Goal: Transaction & Acquisition: Purchase product/service

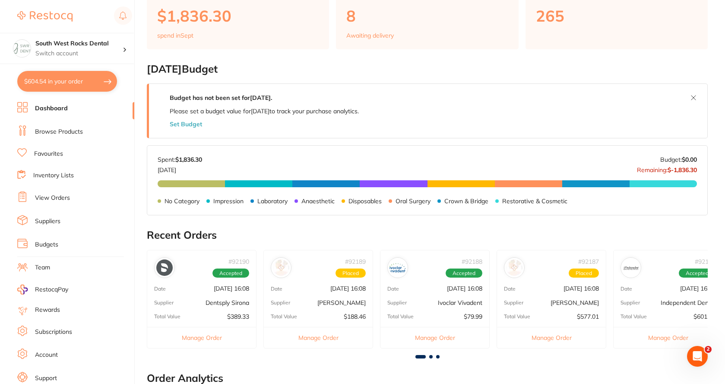
scroll to position [86, 0]
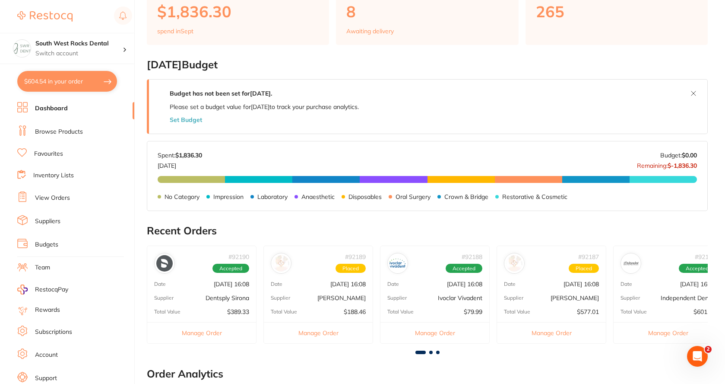
click at [449, 301] on div "# 92188 Accepted Date Sept 1 2025, 16:08 Supplier Ivoclar Vivadent Total Value …" at bounding box center [435, 294] width 110 height 98
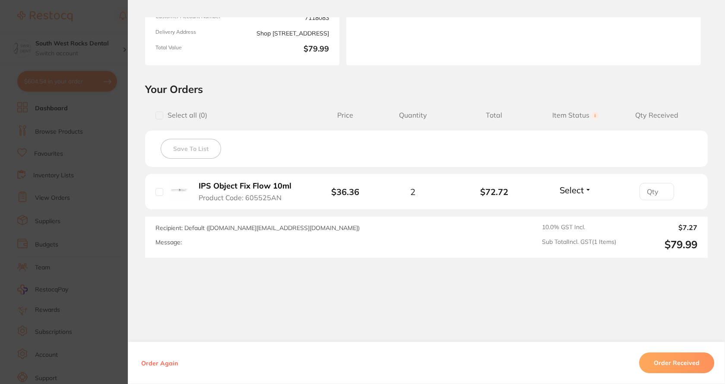
scroll to position [0, 0]
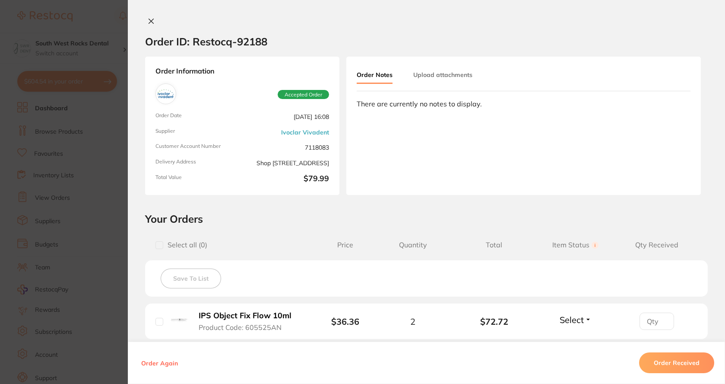
click at [152, 20] on icon at bounding box center [151, 21] width 7 height 7
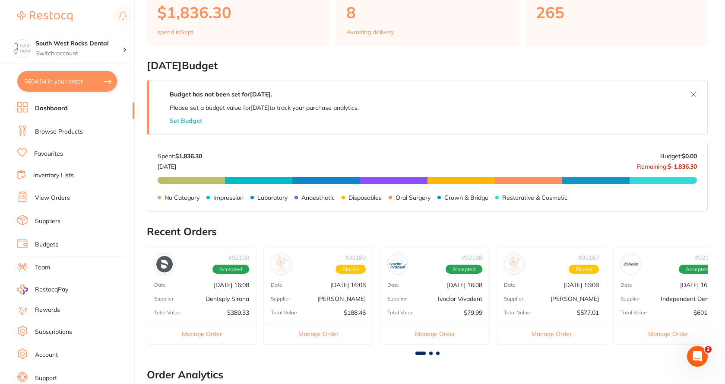
scroll to position [86, 0]
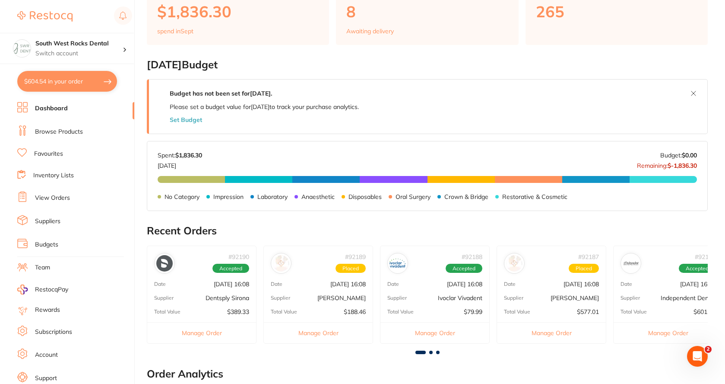
click at [432, 352] on span at bounding box center [430, 351] width 3 height 3
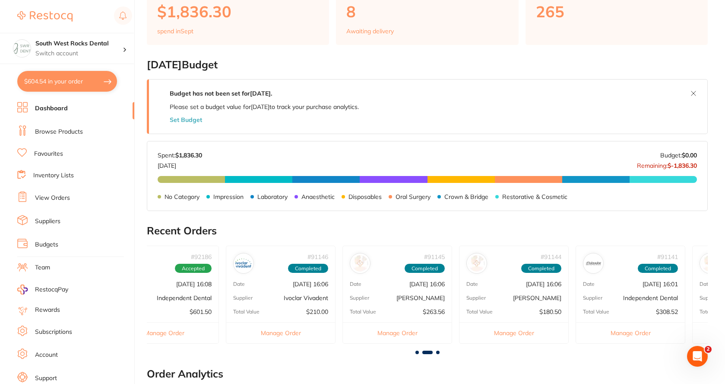
scroll to position [0, 561]
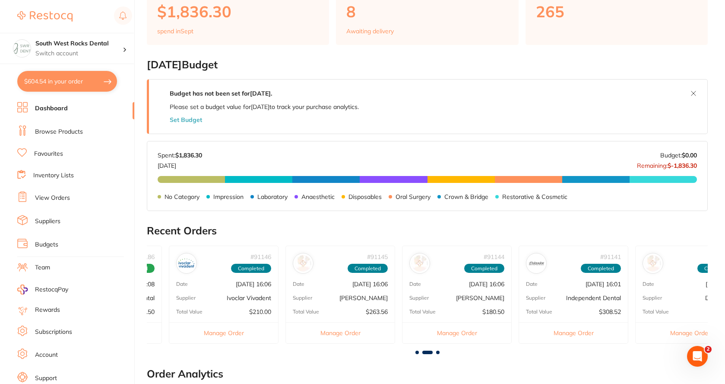
click at [439, 353] on div at bounding box center [427, 351] width 561 height 3
click at [437, 351] on span at bounding box center [437, 351] width 3 height 3
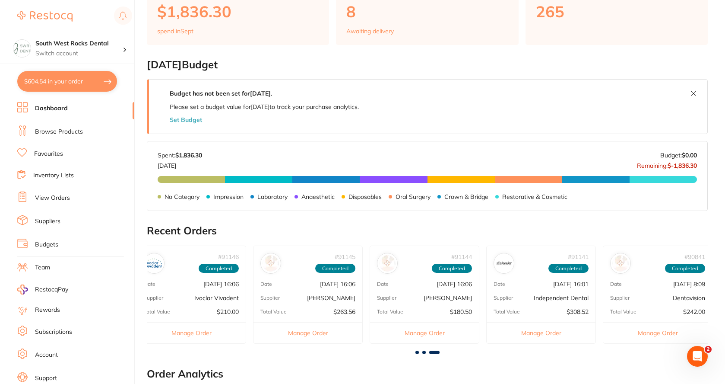
scroll to position [0, 598]
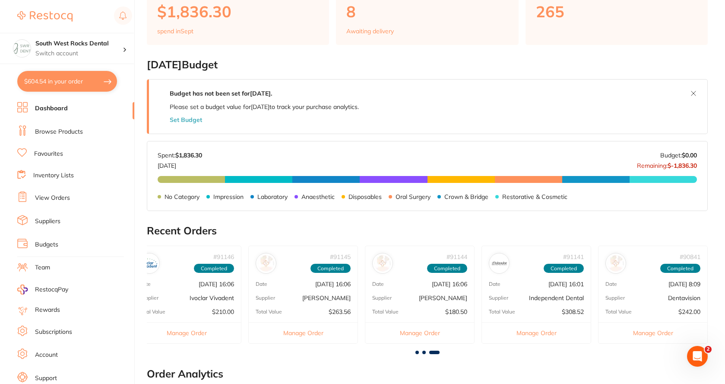
click at [424, 352] on span at bounding box center [423, 351] width 3 height 3
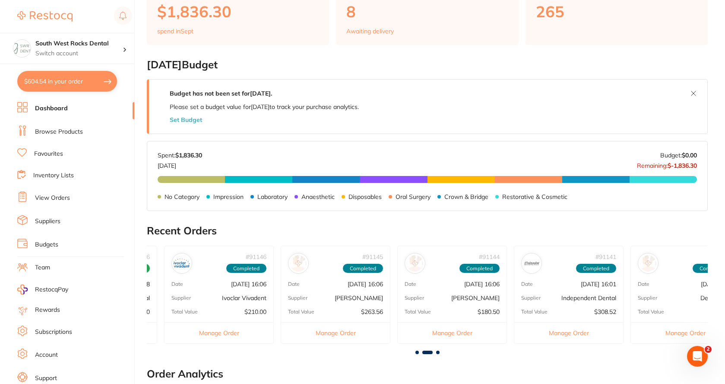
scroll to position [0, 561]
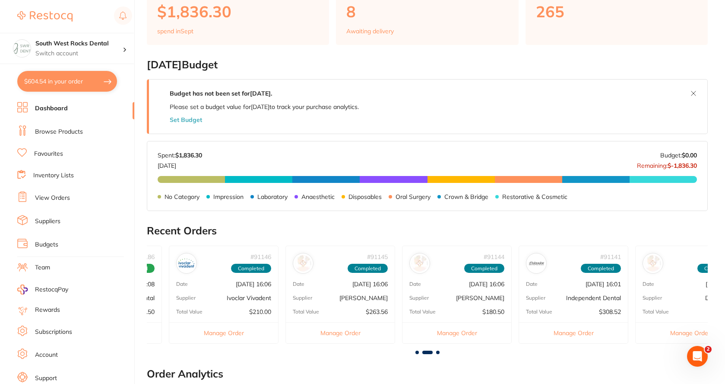
click at [417, 352] on span at bounding box center [416, 351] width 3 height 3
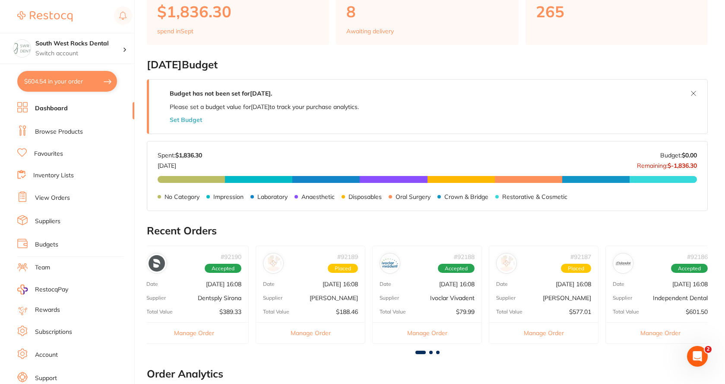
scroll to position [0, 0]
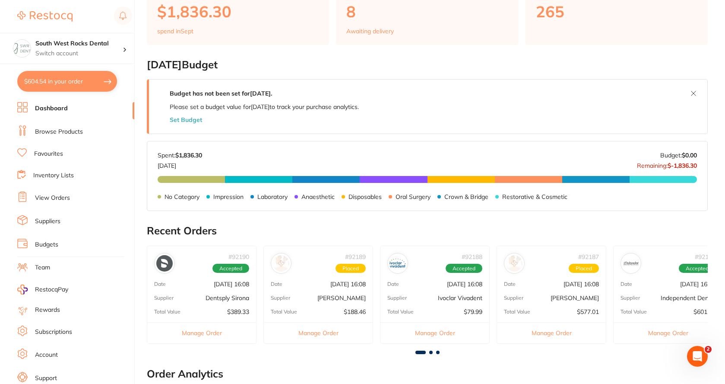
click at [453, 295] on p "Ivoclar Vivadent" at bounding box center [460, 297] width 44 height 7
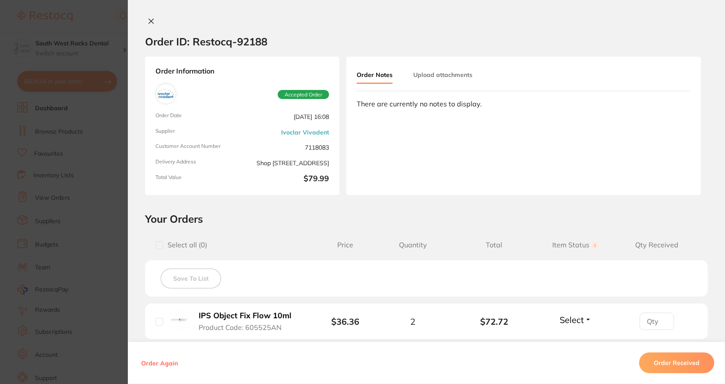
click at [148, 22] on icon at bounding box center [151, 21] width 7 height 7
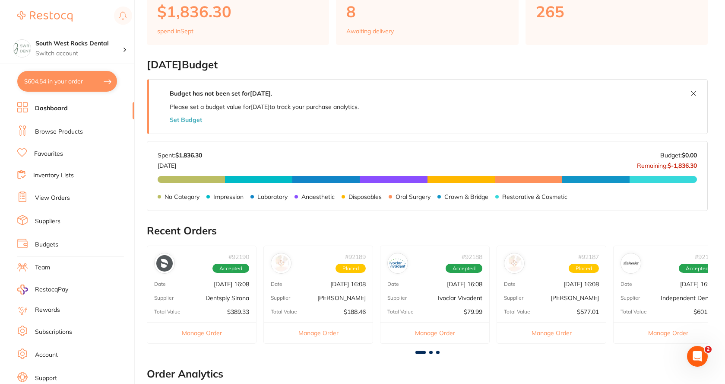
click at [457, 302] on div "# 92188 Accepted Date Sept 1 2025, 16:08 Supplier Ivoclar Vivadent Total Value …" at bounding box center [435, 294] width 110 height 98
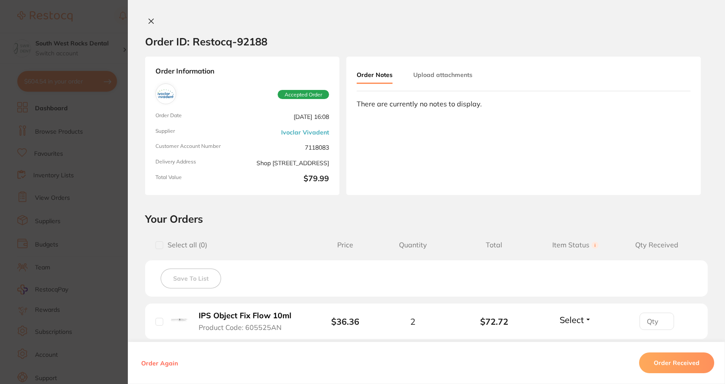
click at [152, 19] on icon at bounding box center [151, 21] width 7 height 7
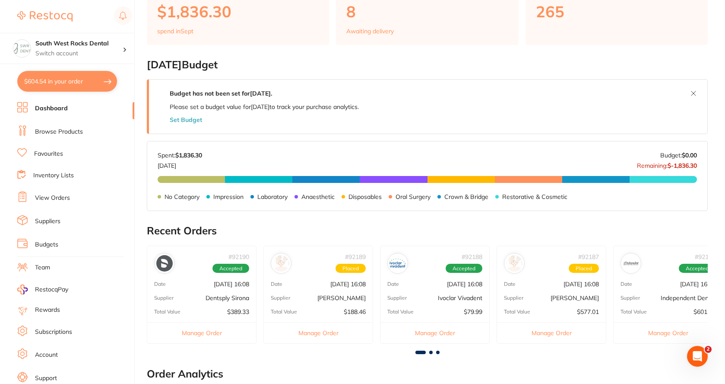
click at [431, 353] on span at bounding box center [430, 351] width 3 height 3
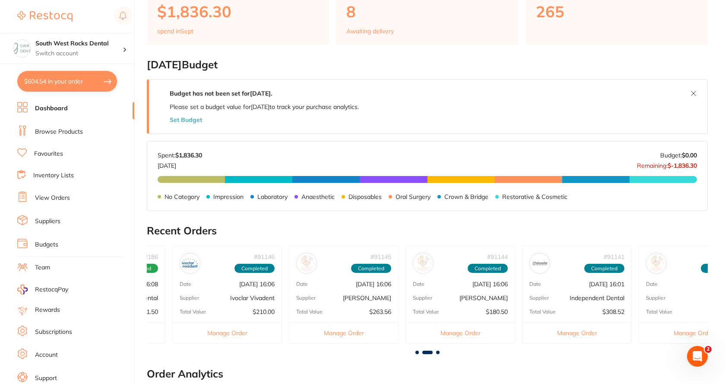
scroll to position [0, 561]
click at [53, 200] on link "View Orders" at bounding box center [52, 197] width 35 height 9
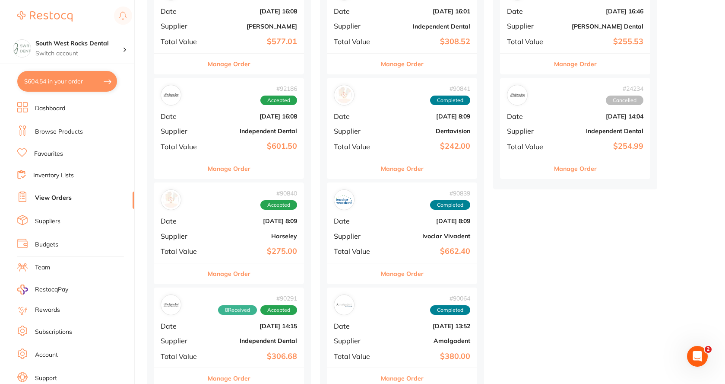
scroll to position [518, 0]
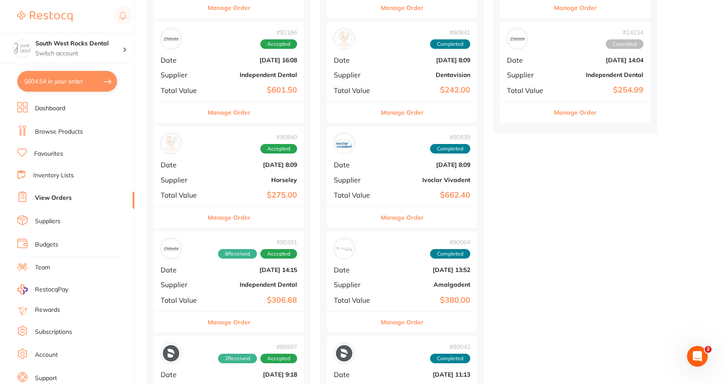
click at [264, 176] on b "Horseley" at bounding box center [254, 179] width 86 height 7
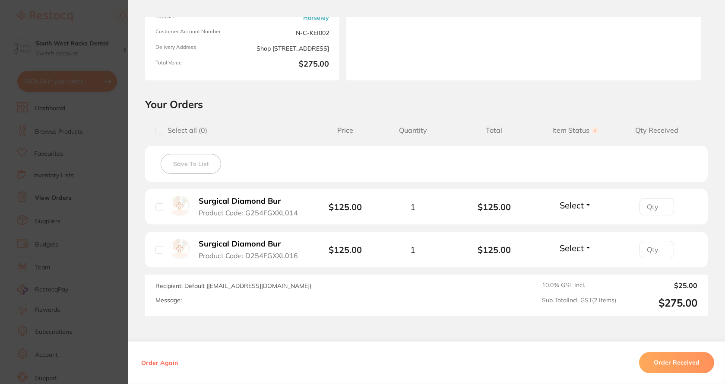
scroll to position [173, 0]
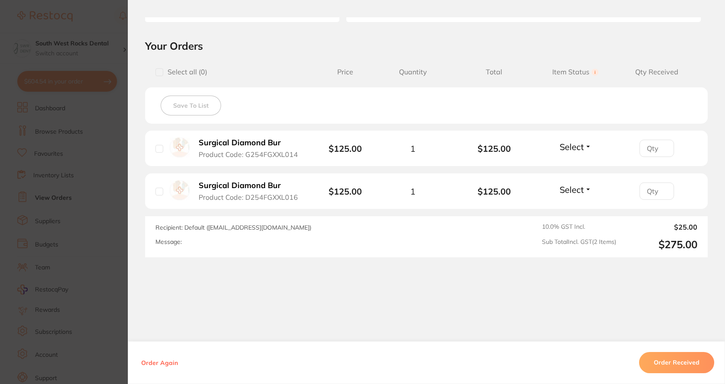
click at [584, 147] on button "Select" at bounding box center [575, 146] width 37 height 11
click at [569, 164] on span "Received" at bounding box center [575, 165] width 22 height 6
click at [576, 190] on span "Select" at bounding box center [572, 189] width 24 height 11
click at [559, 210] on ul "Received Back Order" at bounding box center [575, 214] width 33 height 33
click at [573, 209] on span "Received" at bounding box center [575, 208] width 22 height 6
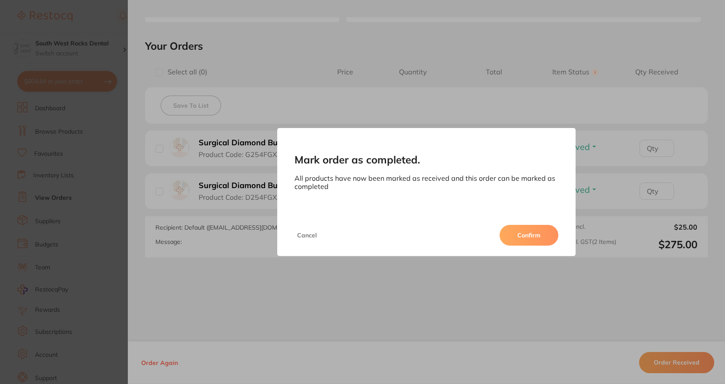
click at [537, 239] on button "Confirm" at bounding box center [529, 235] width 59 height 21
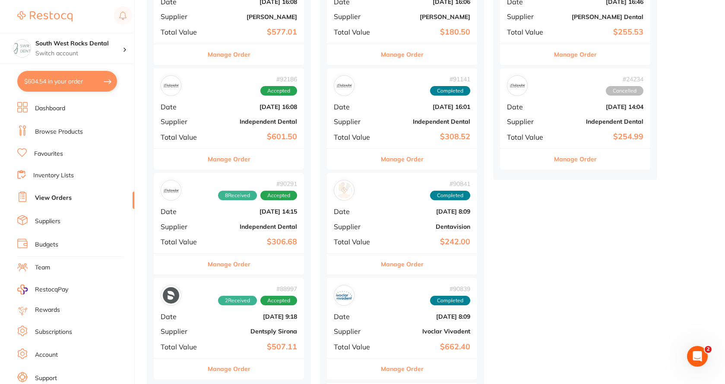
scroll to position [475, 0]
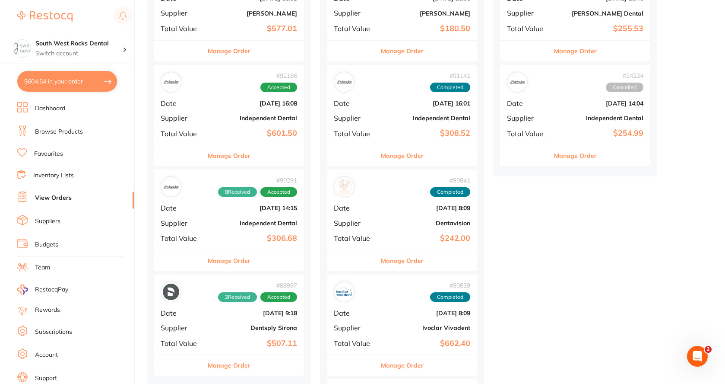
click at [255, 219] on div "# 90291 8 Received Accepted Date Aug 14 2025, 14:15 Supplier Independent Dental…" at bounding box center [229, 209] width 150 height 80
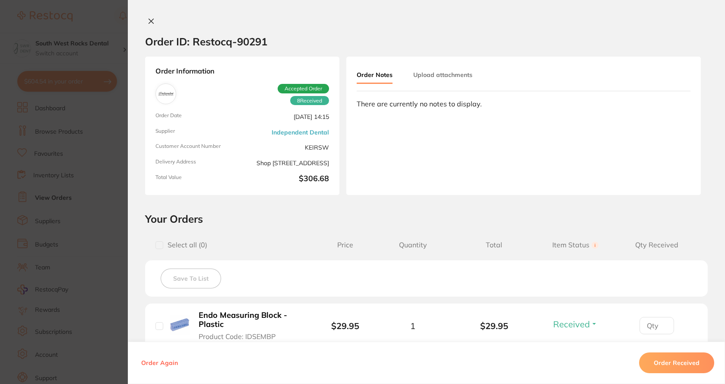
click at [152, 21] on icon at bounding box center [151, 21] width 7 height 7
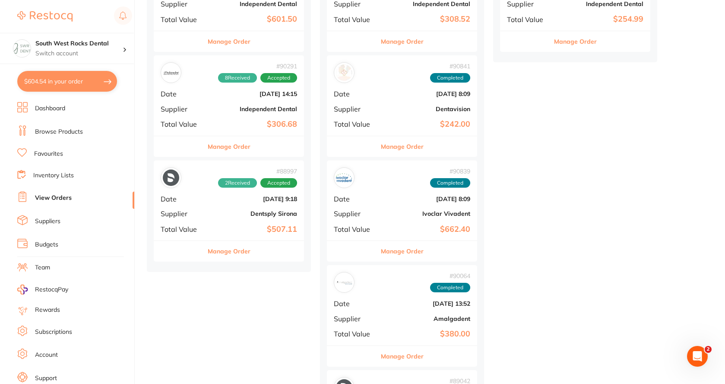
scroll to position [605, 0]
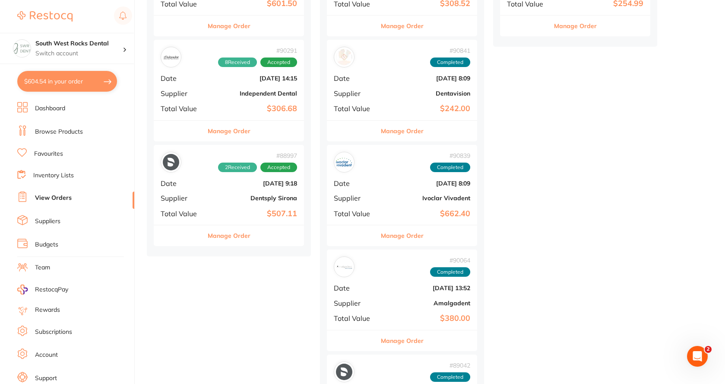
click at [244, 191] on div "# 88997 2 Received Accepted Date Aug 5 2025, 9:18 Supplier Dentsply Sirona Tota…" at bounding box center [229, 185] width 150 height 80
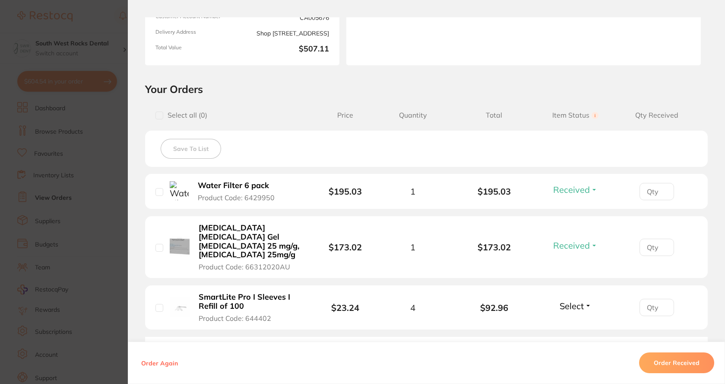
scroll to position [173, 0]
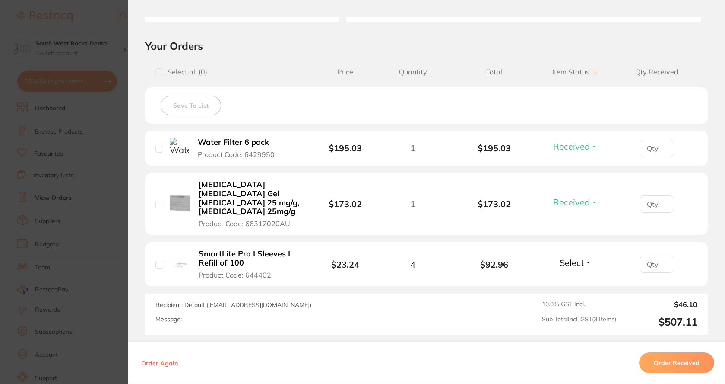
click at [588, 257] on button "Select" at bounding box center [575, 262] width 37 height 11
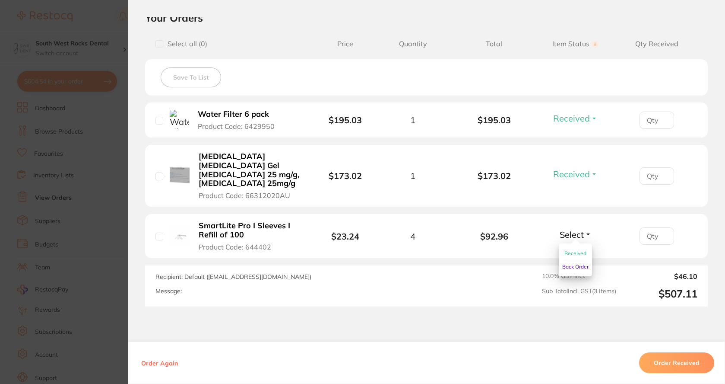
scroll to position [216, 0]
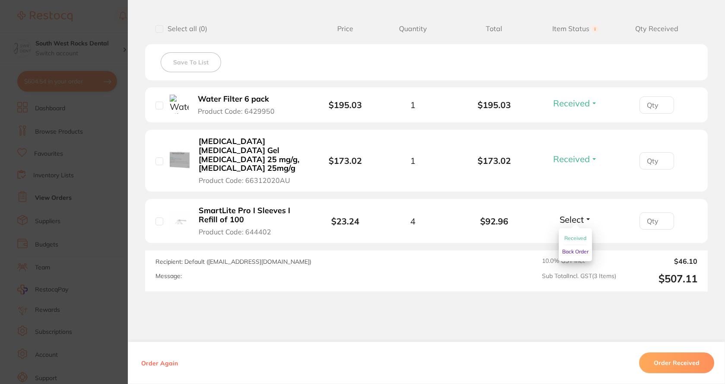
click at [577, 235] on span "Received" at bounding box center [575, 238] width 22 height 6
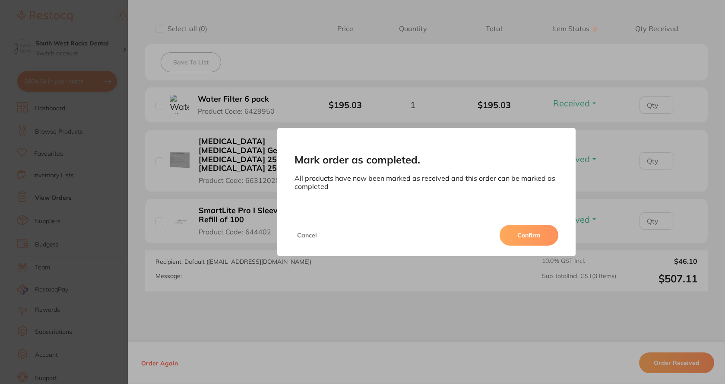
click at [529, 237] on button "Confirm" at bounding box center [529, 235] width 59 height 21
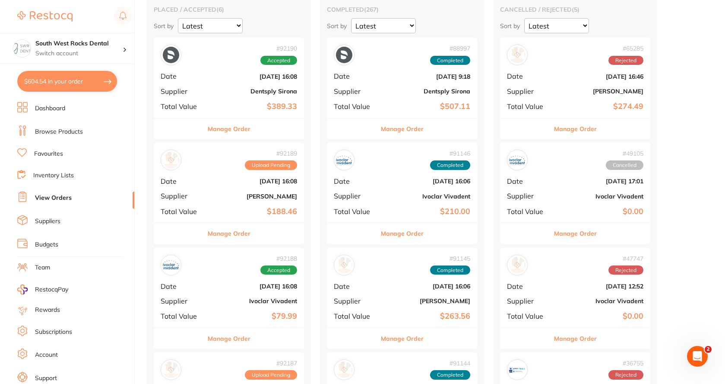
scroll to position [86, 0]
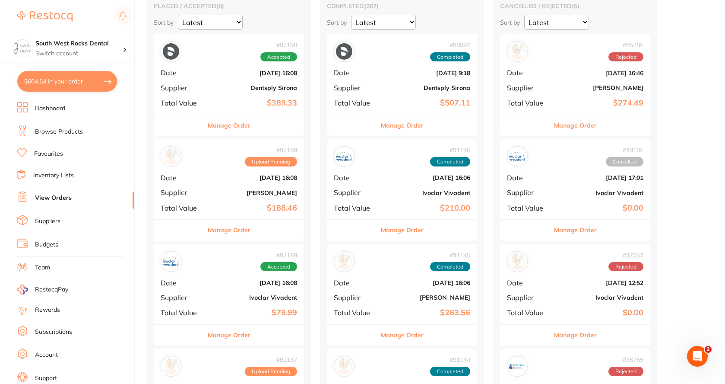
click at [254, 83] on div "# 92190 Accepted Date Sept 1 2025, 16:08 Supplier Dentsply Sirona Total Value $…" at bounding box center [229, 74] width 150 height 80
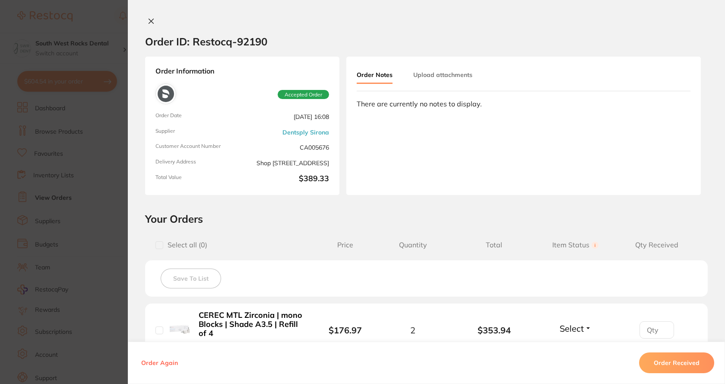
click at [149, 19] on icon at bounding box center [151, 21] width 7 height 7
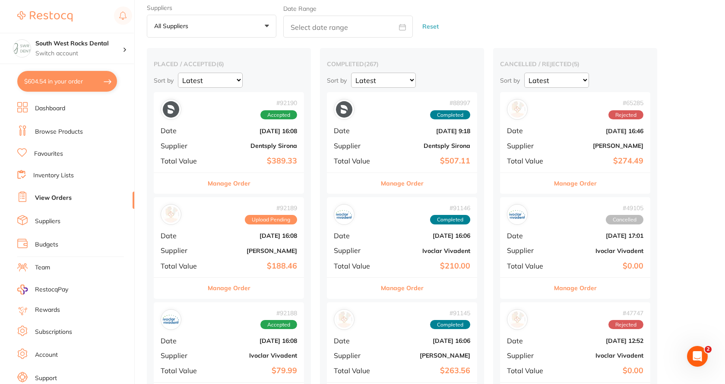
scroll to position [86, 0]
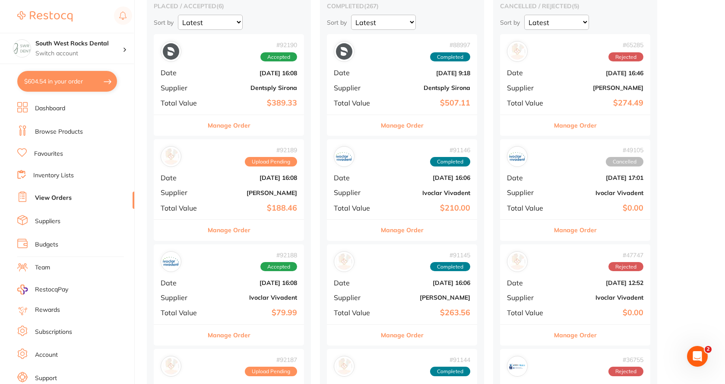
click at [257, 177] on b "Sept 1 2025, 16:08" at bounding box center [254, 177] width 86 height 7
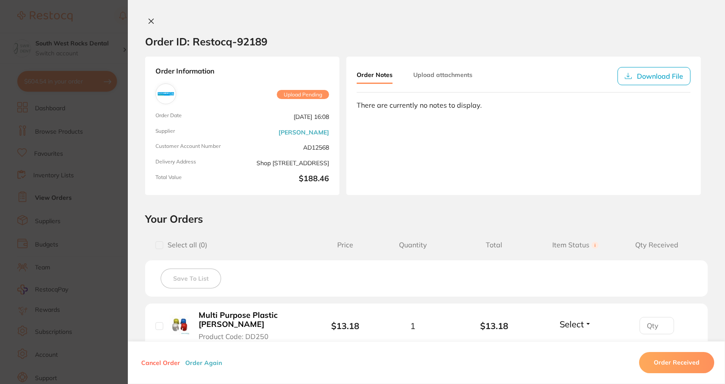
click at [149, 22] on icon at bounding box center [151, 21] width 7 height 7
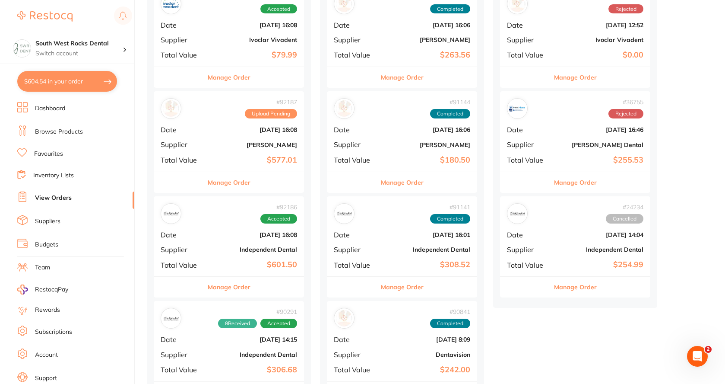
scroll to position [346, 0]
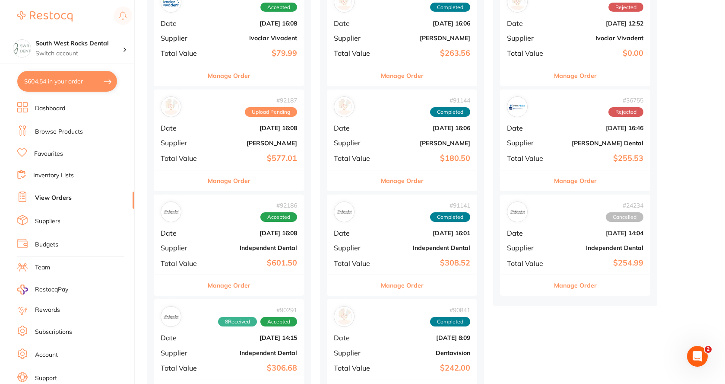
click at [258, 132] on div "# 92187 Upload Pending Date Sept 1 2025, 16:08 Supplier Henry Schein Halas Tota…" at bounding box center [229, 129] width 150 height 80
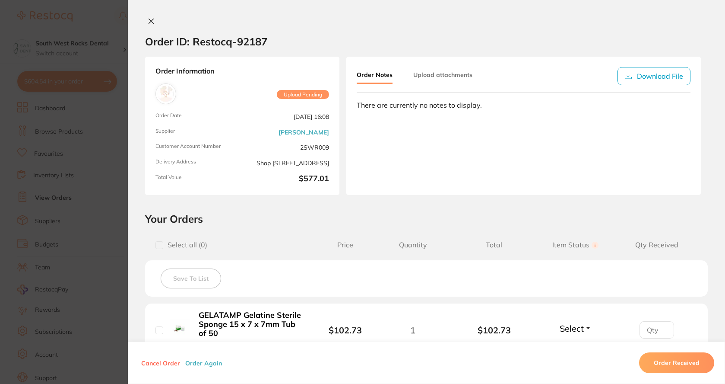
click at [150, 22] on icon at bounding box center [151, 21] width 5 height 5
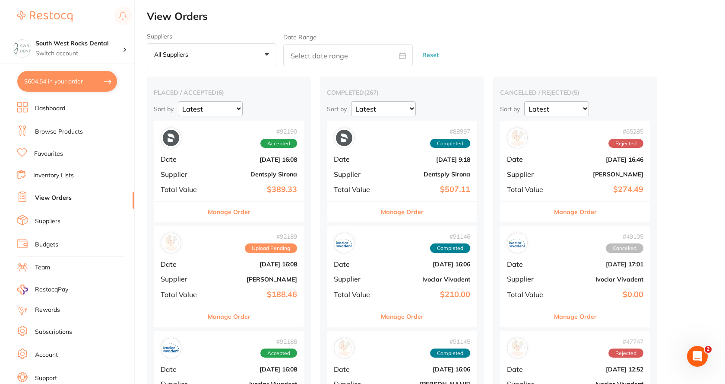
click at [64, 128] on link "Browse Products" at bounding box center [59, 131] width 48 height 9
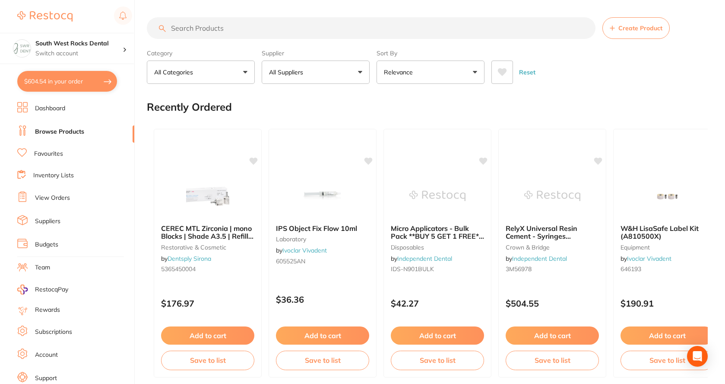
click at [187, 29] on input "search" at bounding box center [371, 28] width 449 height 22
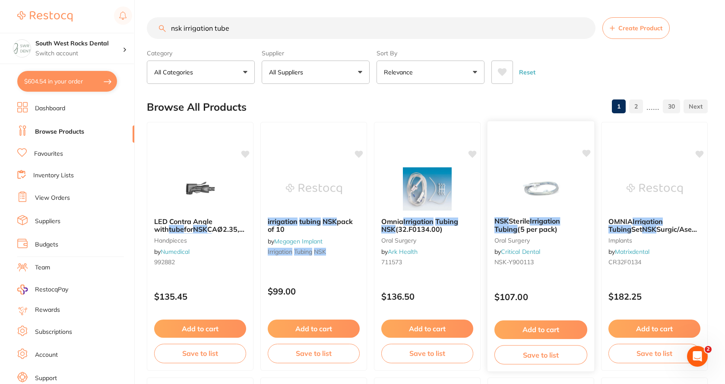
type input "nsk irrigation tube"
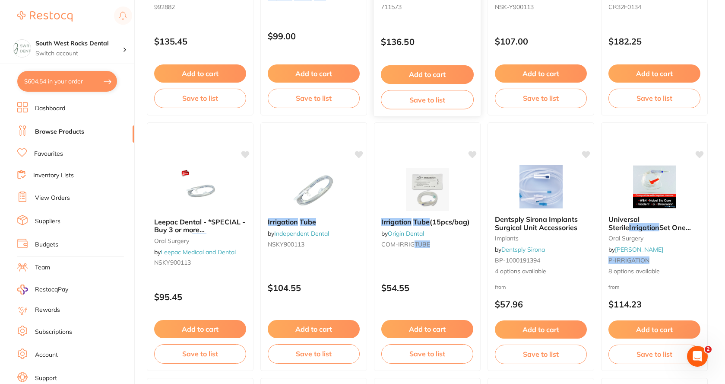
scroll to position [259, 0]
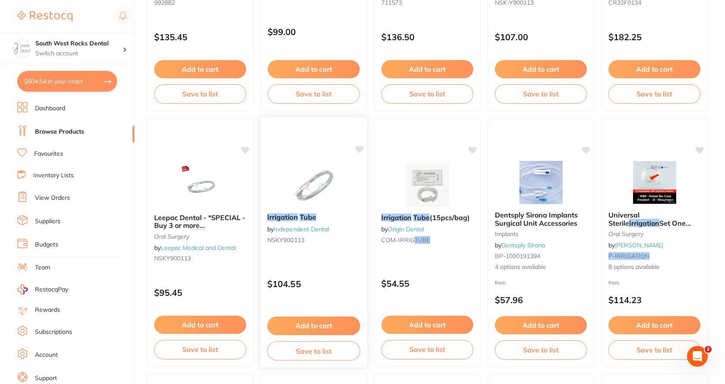
click at [322, 193] on img at bounding box center [313, 184] width 57 height 44
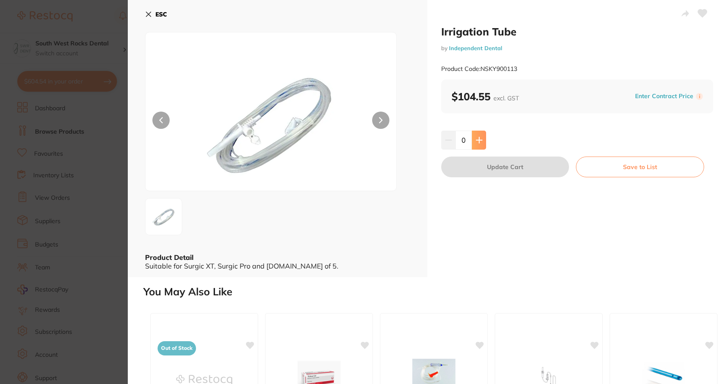
click at [476, 141] on icon at bounding box center [479, 139] width 7 height 7
type input "1"
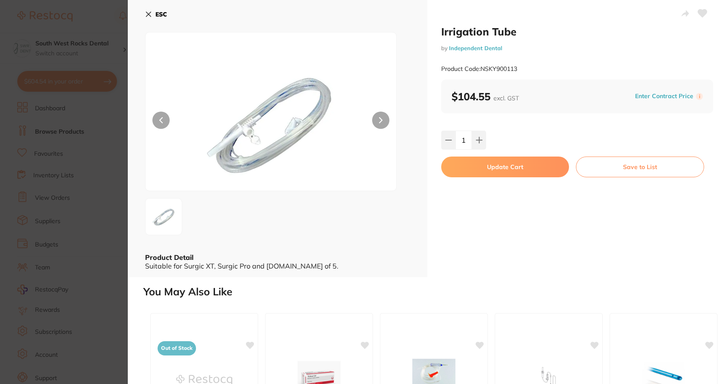
click at [508, 167] on button "Update Cart" at bounding box center [505, 166] width 128 height 21
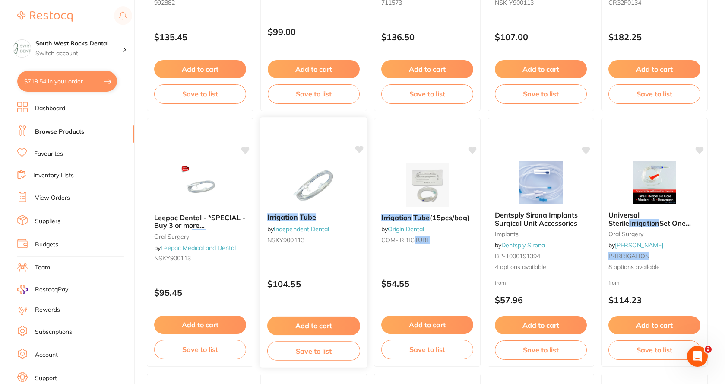
click at [312, 213] on em "Tube" at bounding box center [308, 216] width 16 height 9
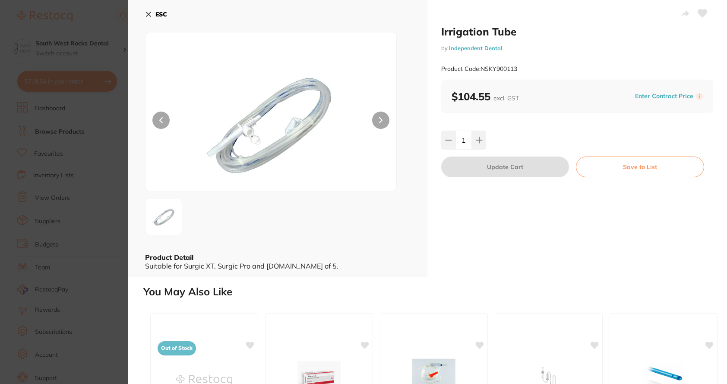
click at [639, 165] on button "Save to List" at bounding box center [640, 166] width 128 height 21
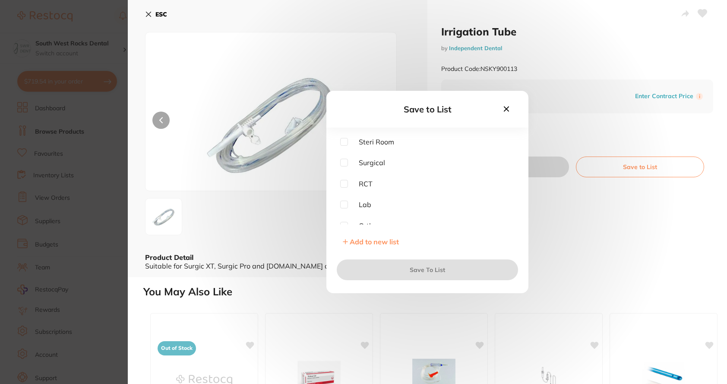
click at [345, 165] on input "checkbox" at bounding box center [344, 163] width 8 height 8
checkbox input "true"
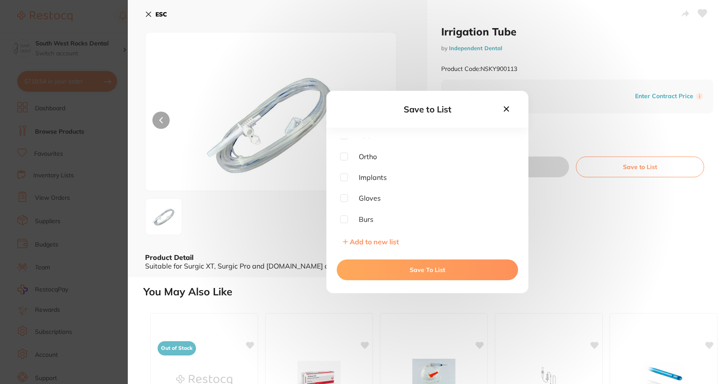
click at [342, 178] on input "checkbox" at bounding box center [344, 177] width 8 height 8
checkbox input "true"
click at [425, 269] on button "Save To List" at bounding box center [427, 269] width 181 height 21
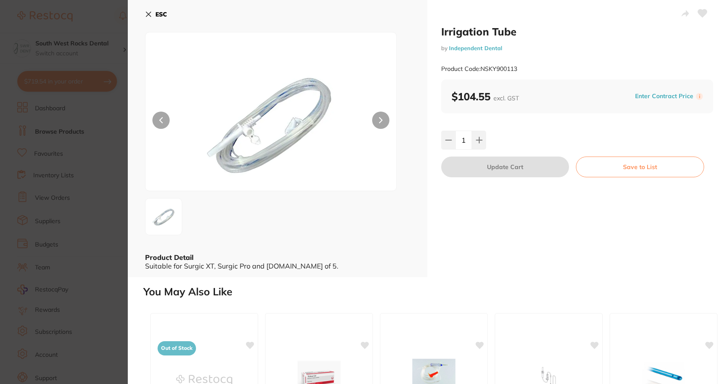
click at [148, 15] on icon at bounding box center [148, 14] width 5 height 5
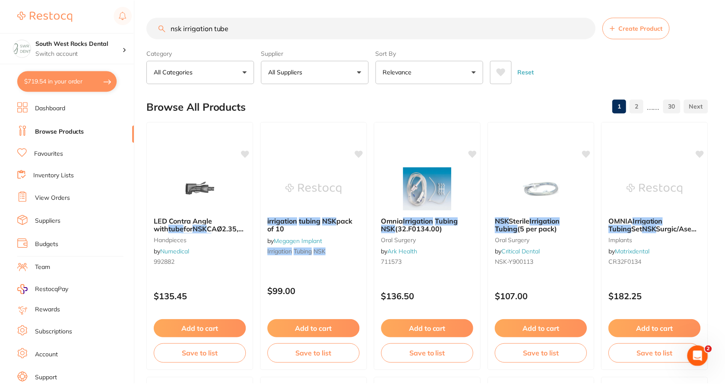
scroll to position [259, 0]
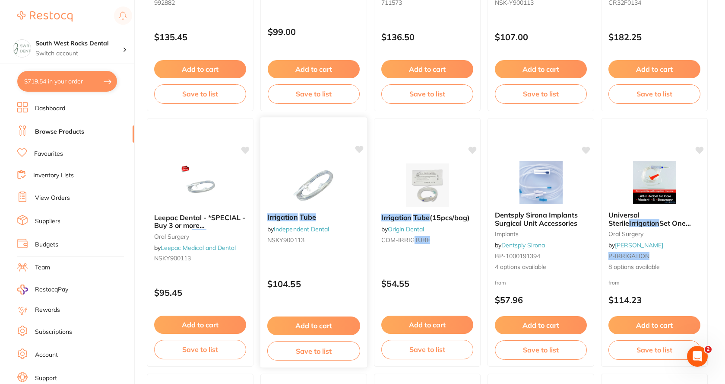
click at [301, 217] on em "Tube" at bounding box center [308, 216] width 16 height 9
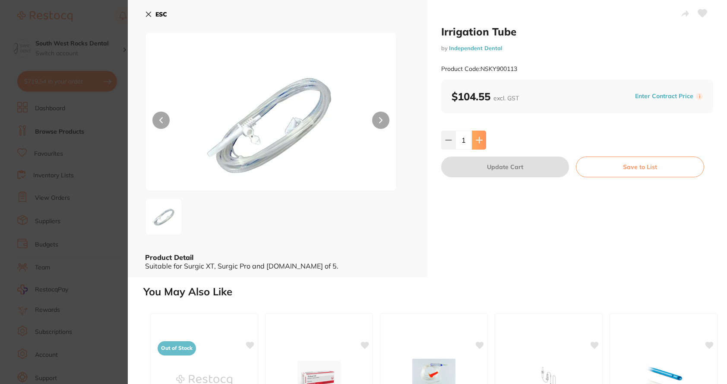
click at [480, 140] on icon at bounding box center [479, 140] width 6 height 6
type input "2"
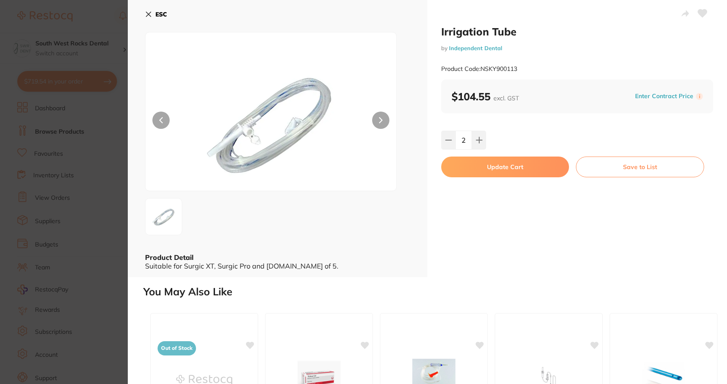
click at [499, 167] on button "Update Cart" at bounding box center [505, 166] width 128 height 21
type input "2"
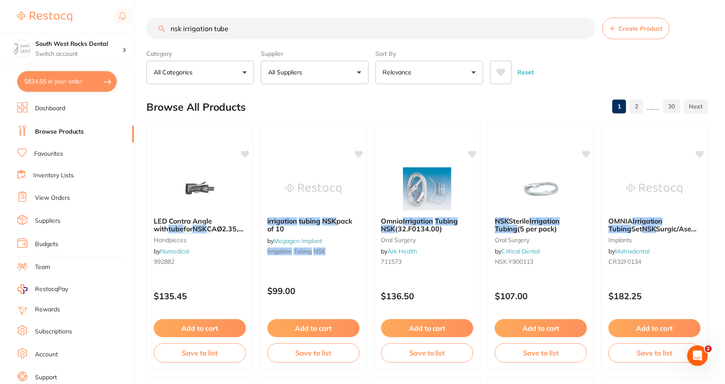
scroll to position [259, 0]
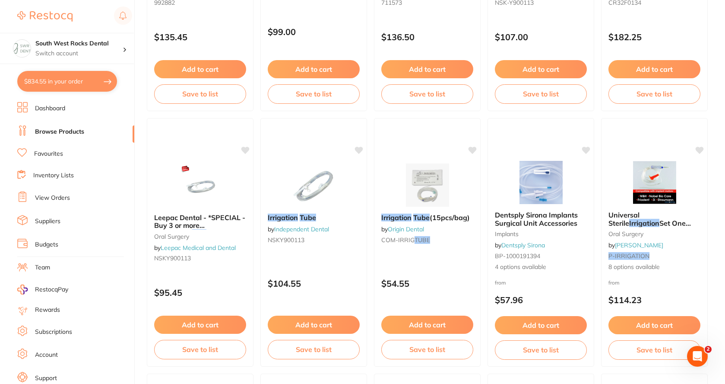
click at [57, 85] on button "$834.55 in your order" at bounding box center [67, 81] width 100 height 21
checkbox input "true"
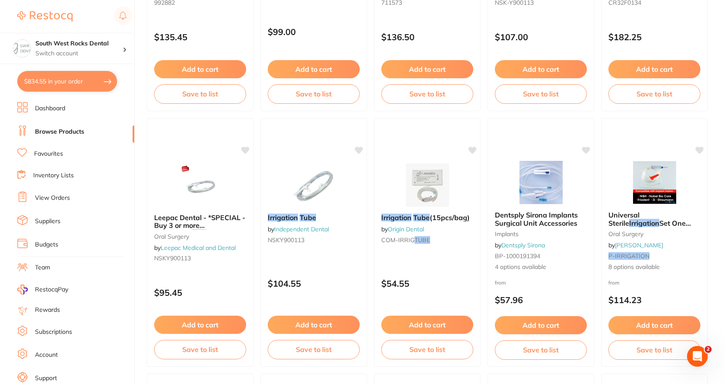
checkbox input "true"
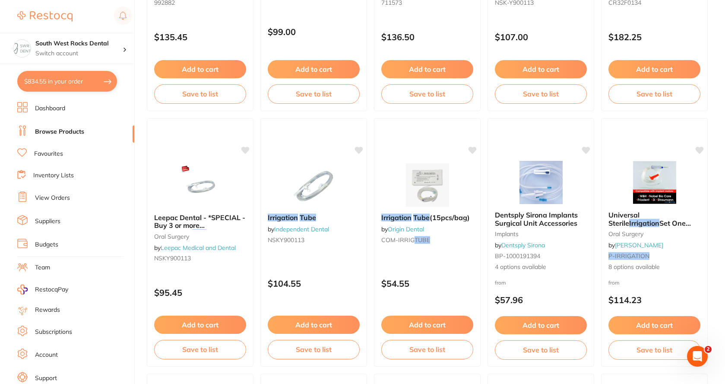
checkbox input "true"
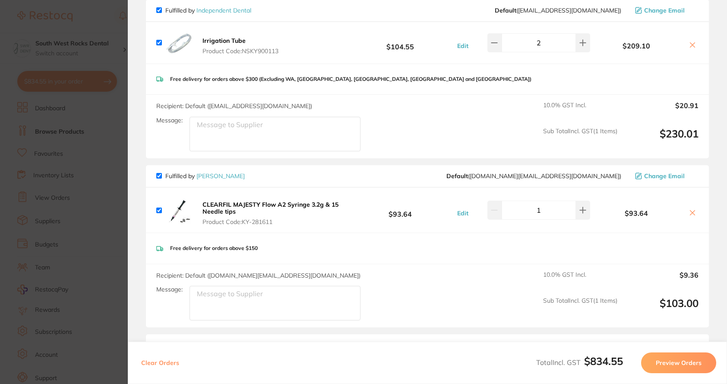
scroll to position [84, 0]
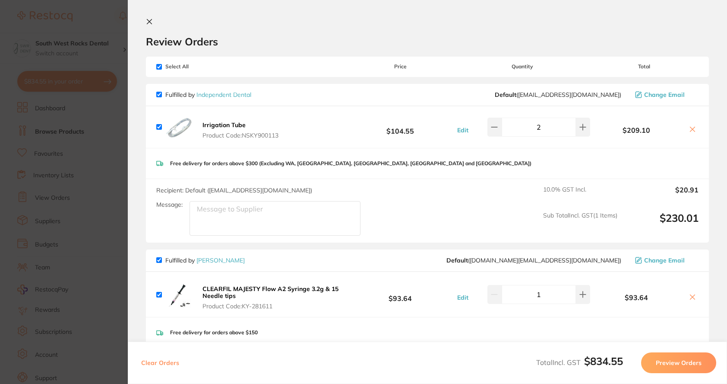
click at [149, 22] on icon at bounding box center [149, 21] width 5 height 5
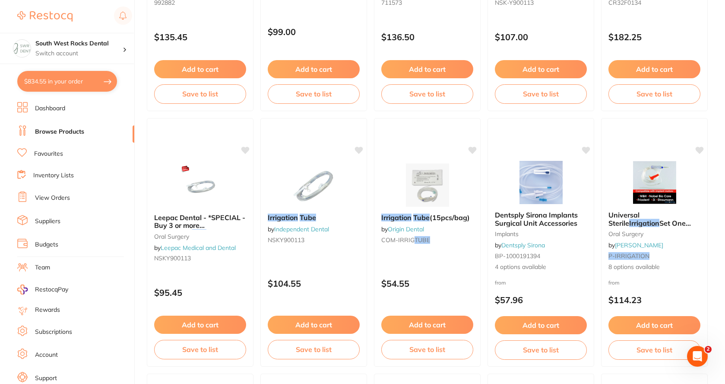
click at [54, 106] on link "Dashboard" at bounding box center [50, 108] width 30 height 9
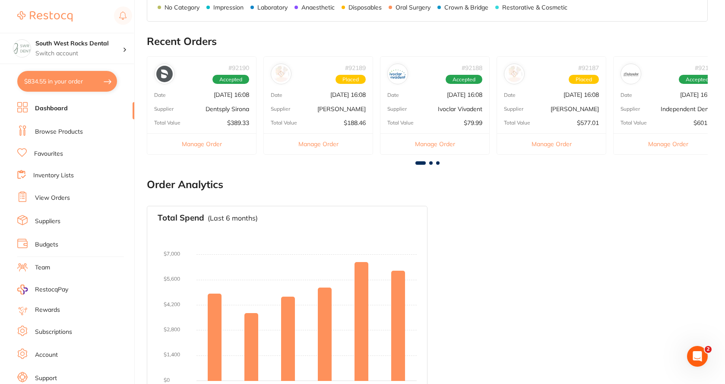
scroll to position [301, 0]
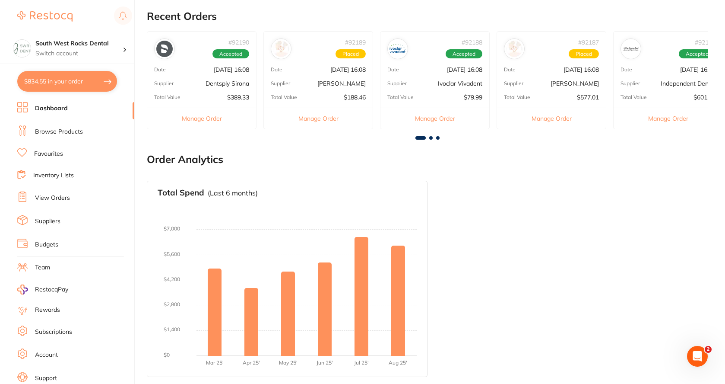
click at [57, 194] on link "View Orders" at bounding box center [52, 197] width 35 height 9
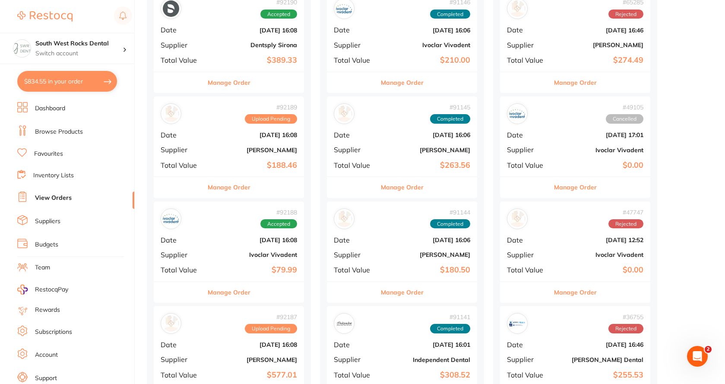
scroll to position [130, 0]
click at [418, 240] on b "Aug 22 2025, 16:06" at bounding box center [427, 239] width 86 height 7
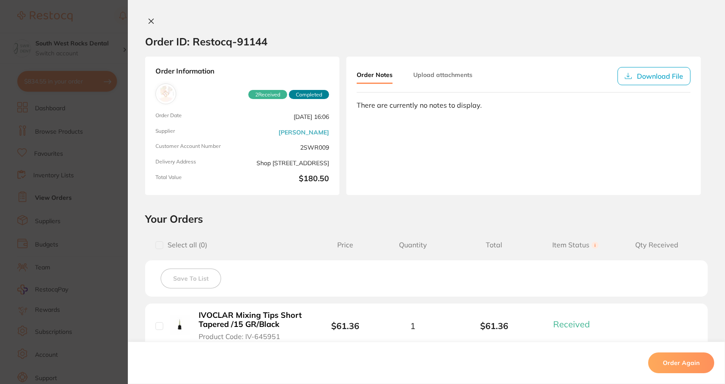
click at [152, 25] on button at bounding box center [151, 21] width 12 height 9
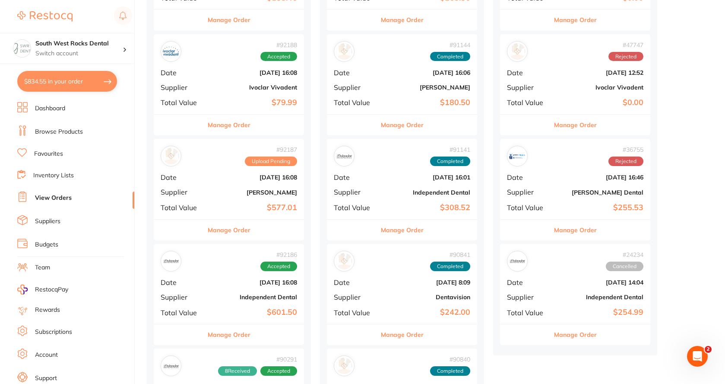
scroll to position [302, 0]
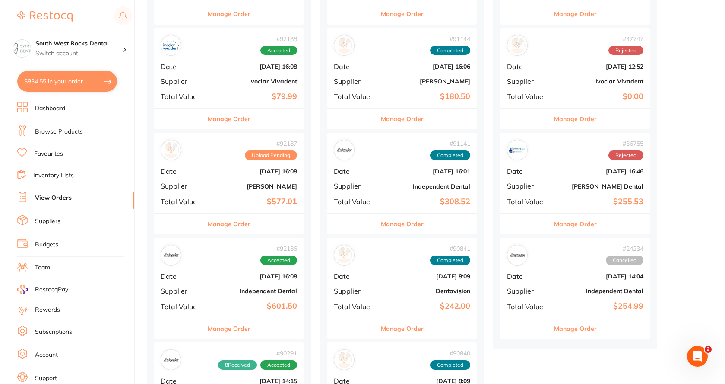
click at [422, 207] on div "# 91141 Completed Date Aug 22 2025, 16:01 Supplier Independent Dental Total Val…" at bounding box center [402, 173] width 150 height 80
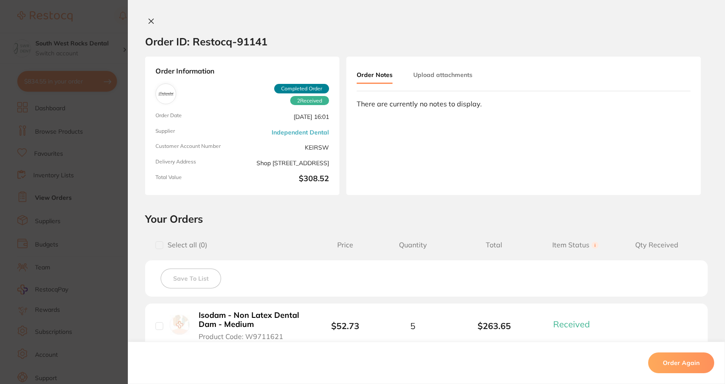
click at [151, 19] on icon at bounding box center [151, 21] width 5 height 5
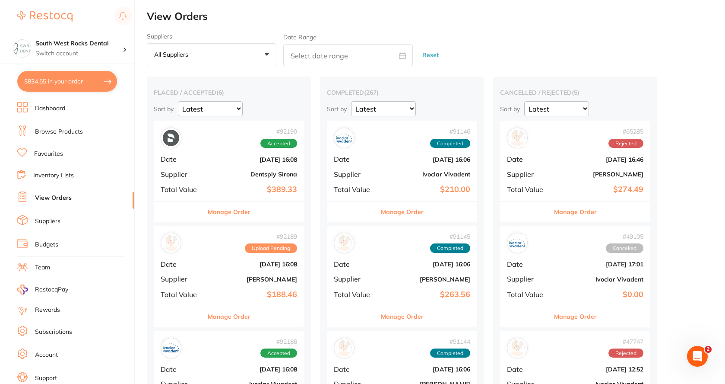
click at [60, 130] on link "Browse Products" at bounding box center [59, 131] width 48 height 9
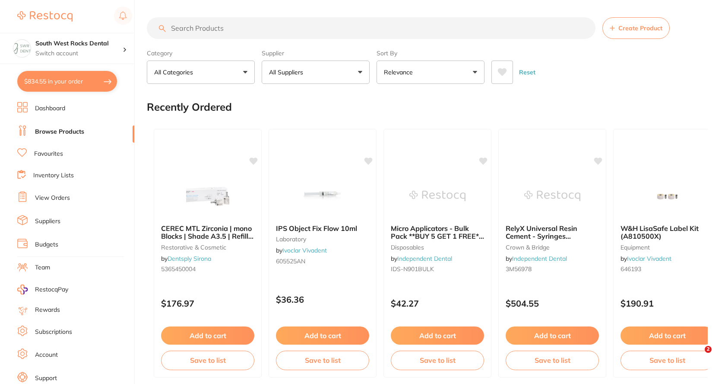
click at [203, 30] on input "search" at bounding box center [371, 28] width 449 height 22
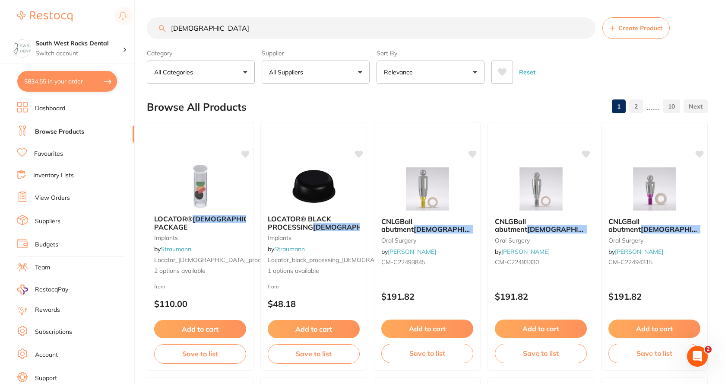
type input "male"
click at [60, 154] on link "Favourites" at bounding box center [48, 153] width 29 height 9
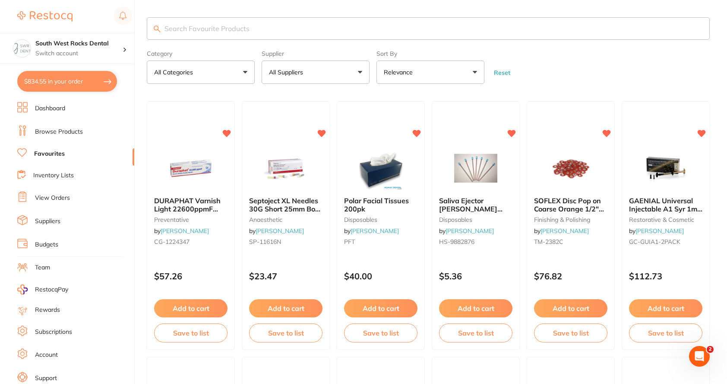
click at [177, 29] on input "search" at bounding box center [428, 28] width 563 height 22
type input "male"
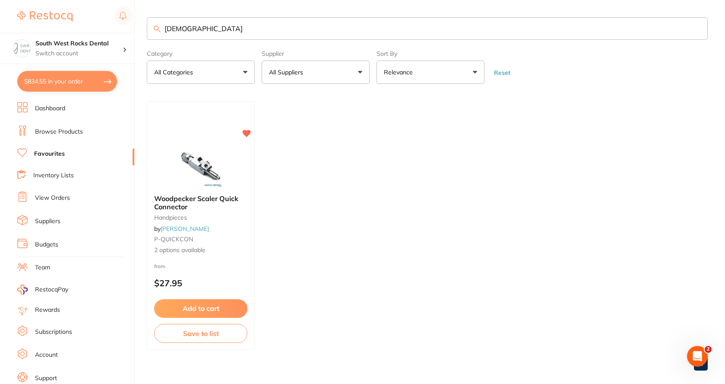
drag, startPoint x: 187, startPoint y: 30, endPoint x: 149, endPoint y: 24, distance: 38.9
click at [149, 25] on input "male" at bounding box center [427, 28] width 561 height 22
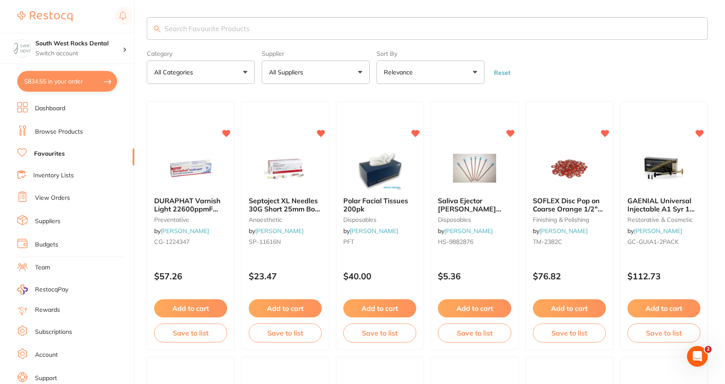
click at [59, 197] on link "View Orders" at bounding box center [52, 197] width 35 height 9
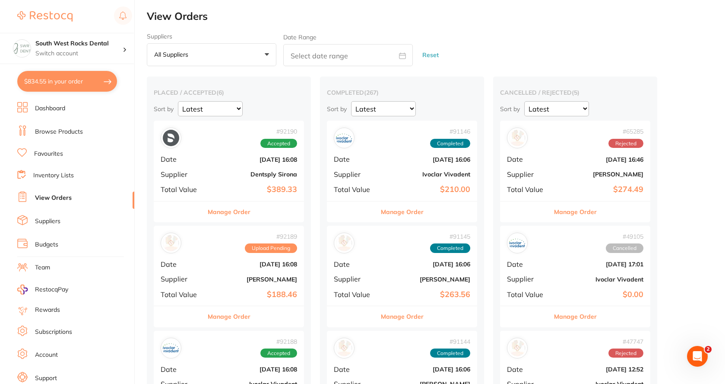
click at [425, 180] on div "# 91146 Completed Date Aug 22 2025, 16:06 Supplier Ivoclar Vivadent Total Value…" at bounding box center [402, 160] width 150 height 80
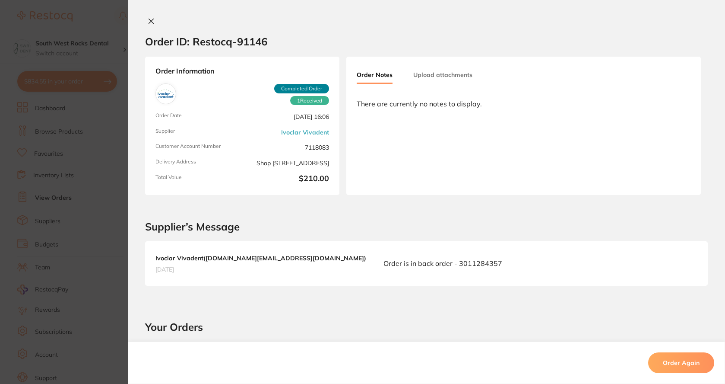
click at [148, 20] on icon at bounding box center [151, 21] width 7 height 7
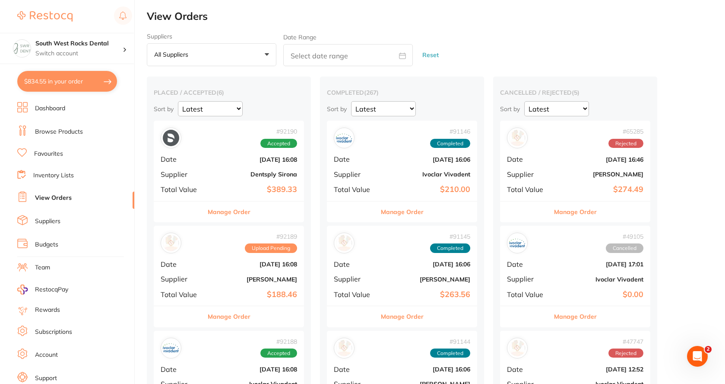
click at [423, 273] on div "# 91145 Completed Date Aug 22 2025, 16:06 Supplier Adam Dental Total Value $263…" at bounding box center [402, 265] width 150 height 80
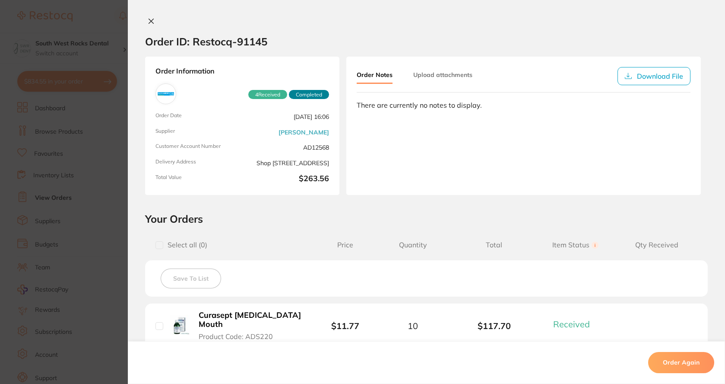
click at [149, 23] on icon at bounding box center [151, 21] width 5 height 5
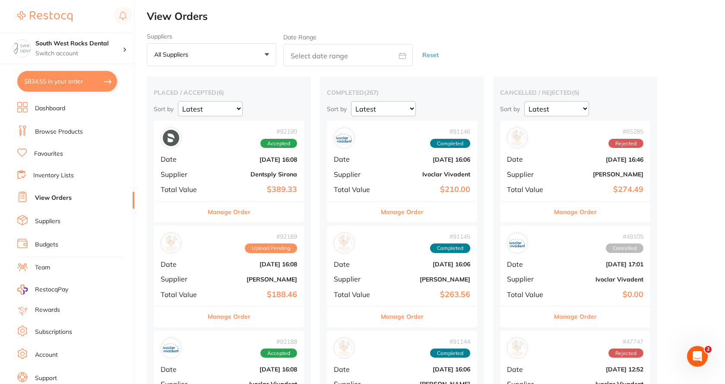
click at [69, 83] on button "$834.55 in your order" at bounding box center [67, 81] width 100 height 21
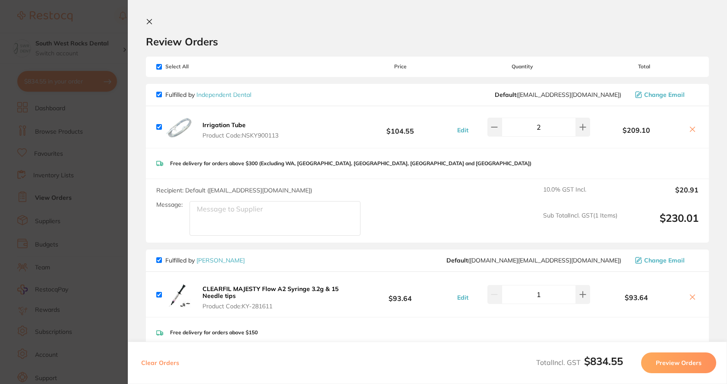
click at [149, 21] on icon at bounding box center [149, 21] width 5 height 5
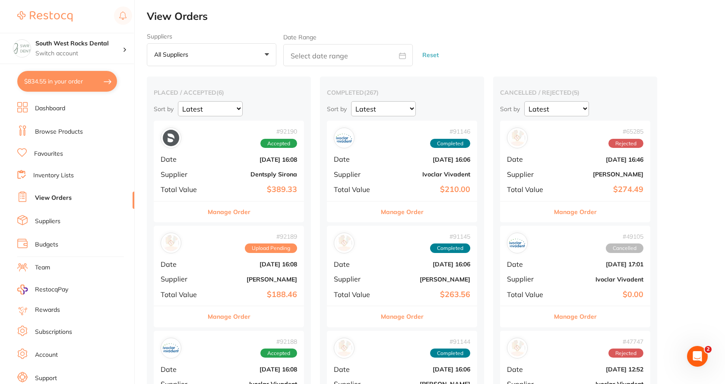
click at [73, 130] on link "Browse Products" at bounding box center [59, 131] width 48 height 9
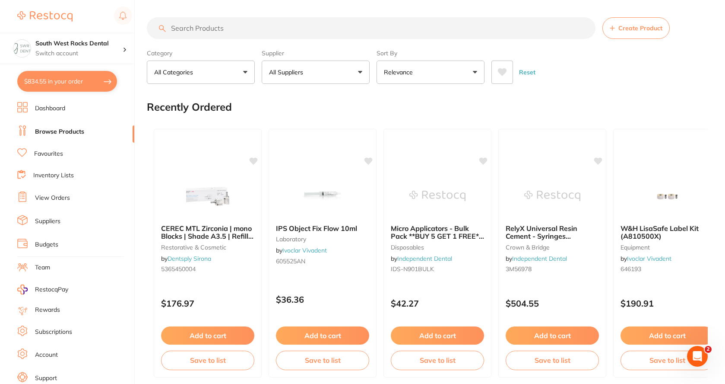
click at [248, 29] on input "search" at bounding box center [371, 28] width 449 height 22
click at [337, 68] on button "All Suppliers" at bounding box center [316, 71] width 108 height 23
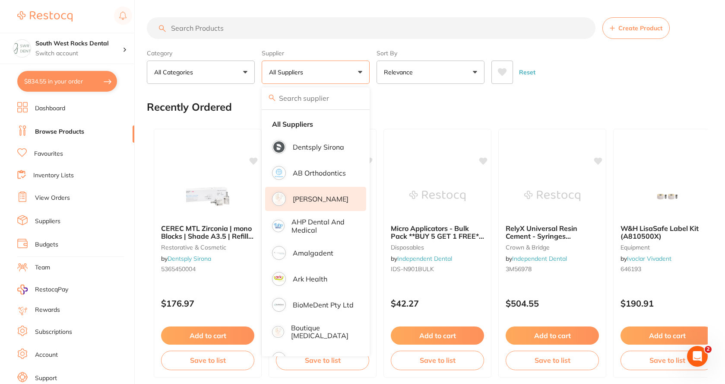
click at [326, 195] on p "[PERSON_NAME]" at bounding box center [321, 199] width 56 height 8
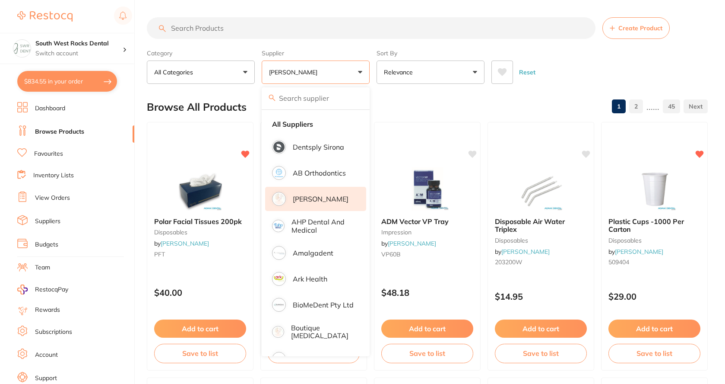
click at [258, 28] on input "search" at bounding box center [371, 28] width 449 height 22
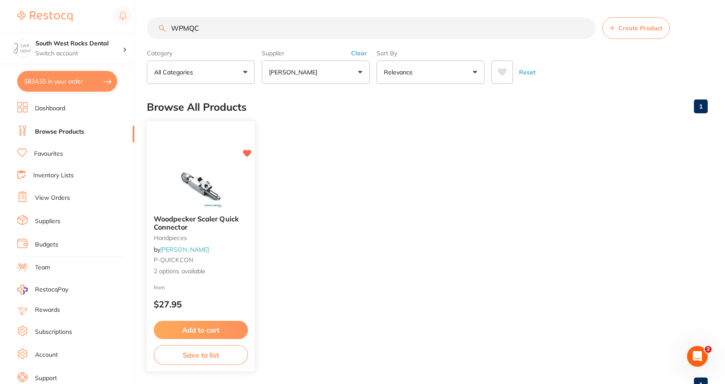
type input "WPMQC"
click at [180, 227] on span "Woodpecker Scaler Quick Connector" at bounding box center [196, 222] width 85 height 17
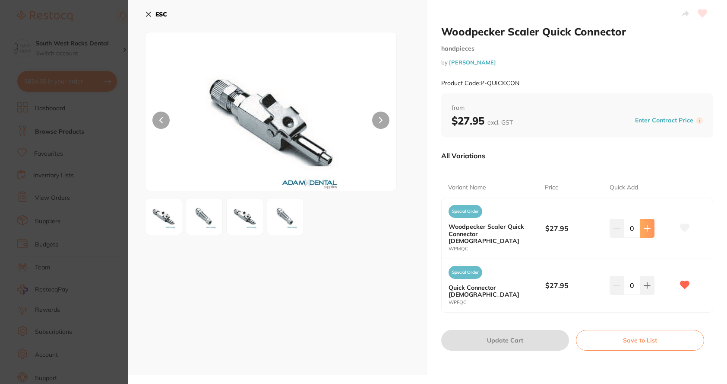
click at [648, 228] on button at bounding box center [647, 228] width 14 height 19
type input "1"
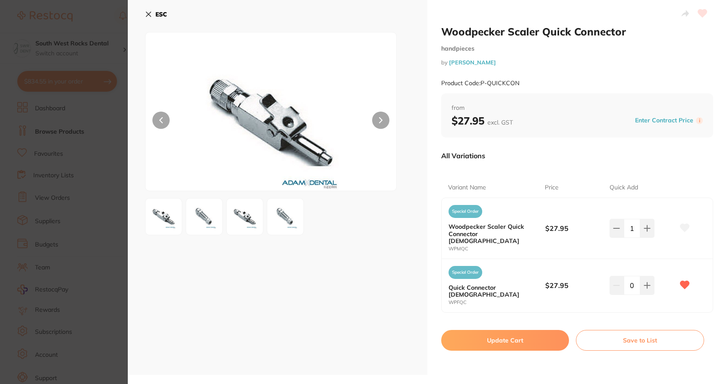
click at [682, 223] on icon at bounding box center [684, 227] width 9 height 8
click at [650, 330] on button "Save to List" at bounding box center [640, 340] width 128 height 21
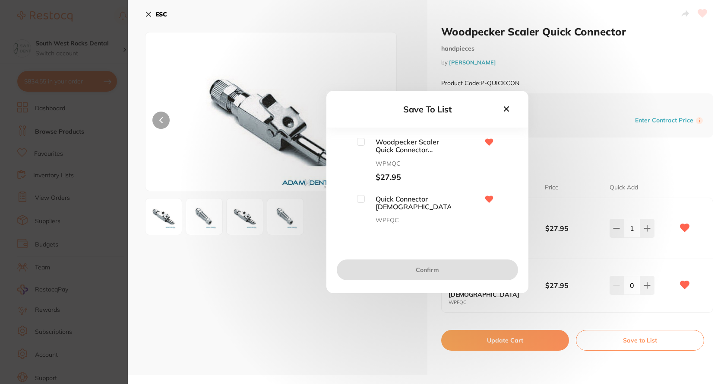
click at [364, 142] on input "checkbox" at bounding box center [361, 142] width 8 height 8
checkbox input "true"
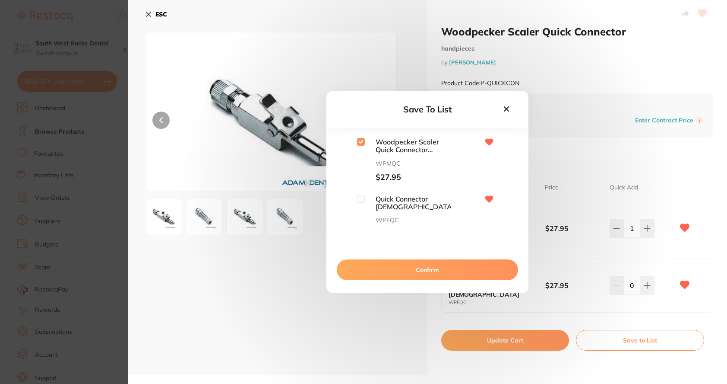
click at [441, 268] on button "Confirm" at bounding box center [427, 269] width 181 height 21
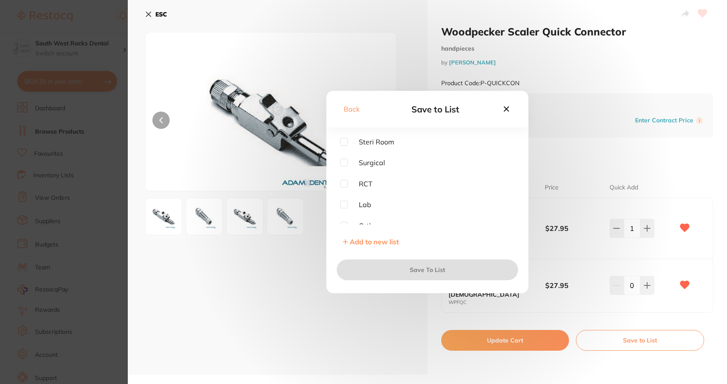
click at [344, 142] on input "checkbox" at bounding box center [344, 142] width 8 height 8
checkbox input "true"
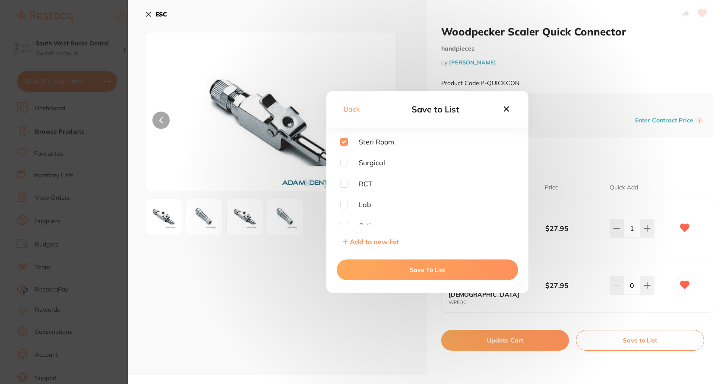
click at [458, 268] on button "Save To List" at bounding box center [427, 269] width 181 height 21
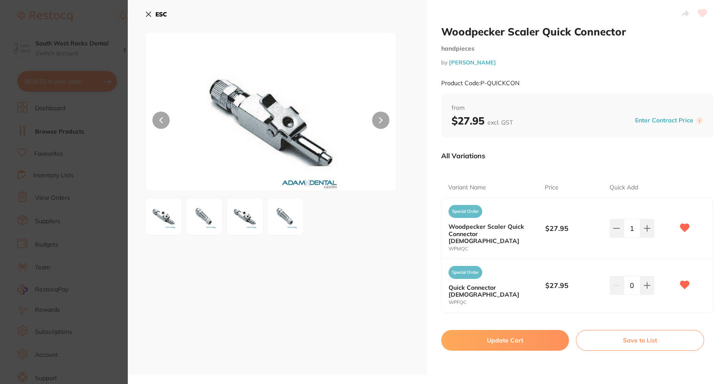
click at [149, 15] on icon at bounding box center [148, 14] width 5 height 5
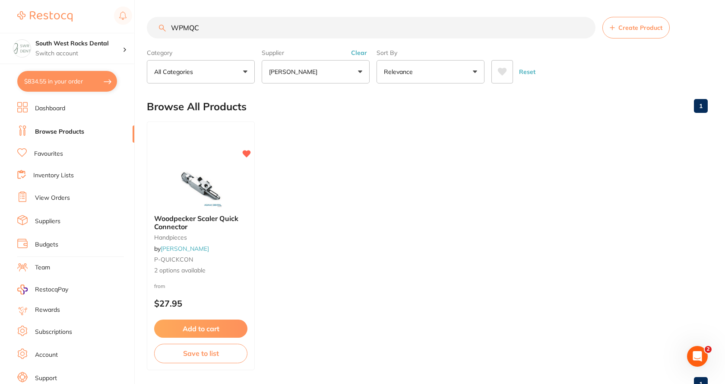
click at [48, 80] on button "$834.55 in your order" at bounding box center [67, 81] width 100 height 21
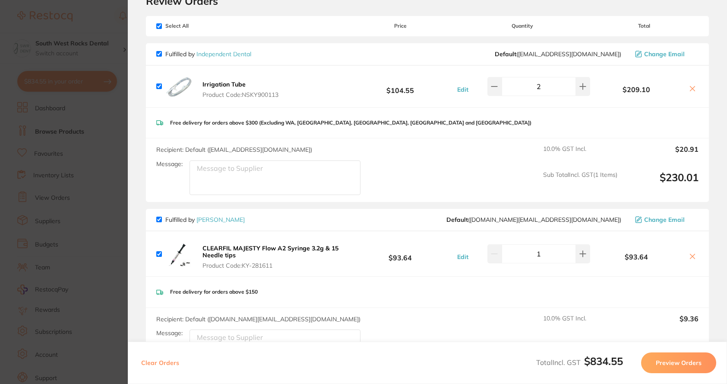
scroll to position [0, 0]
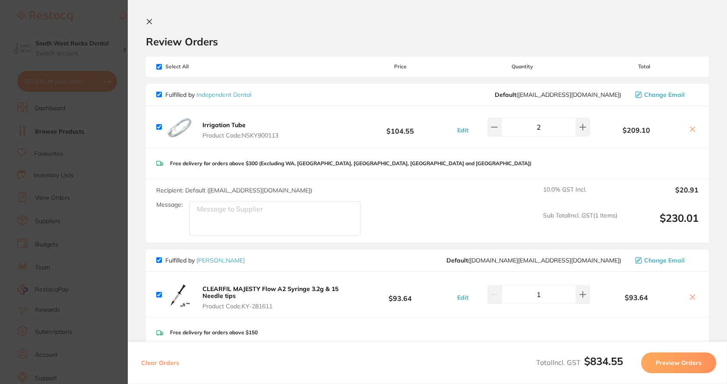
click at [150, 21] on icon at bounding box center [149, 21] width 5 height 5
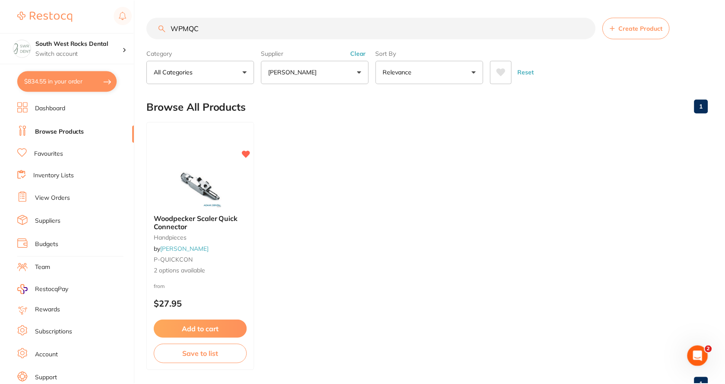
scroll to position [0, 0]
drag, startPoint x: 205, startPoint y: 27, endPoint x: 171, endPoint y: 26, distance: 33.3
click at [171, 26] on input "WPMQC" at bounding box center [371, 28] width 449 height 22
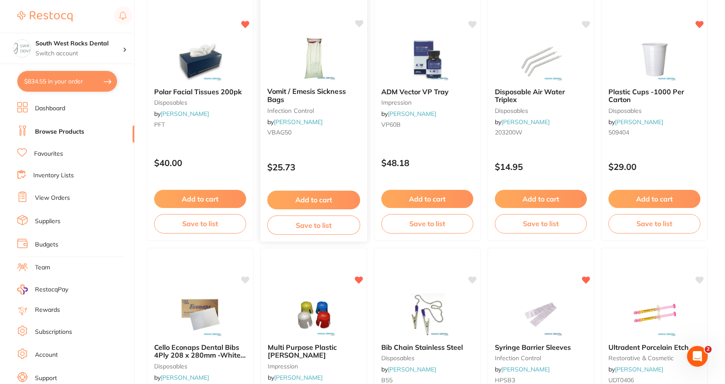
scroll to position [0, 0]
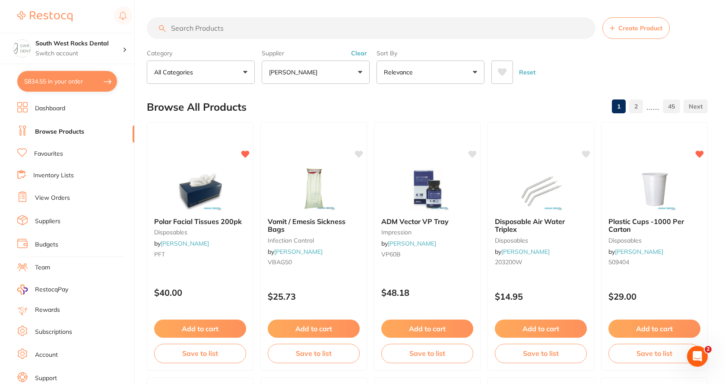
click at [245, 30] on input "search" at bounding box center [371, 28] width 449 height 22
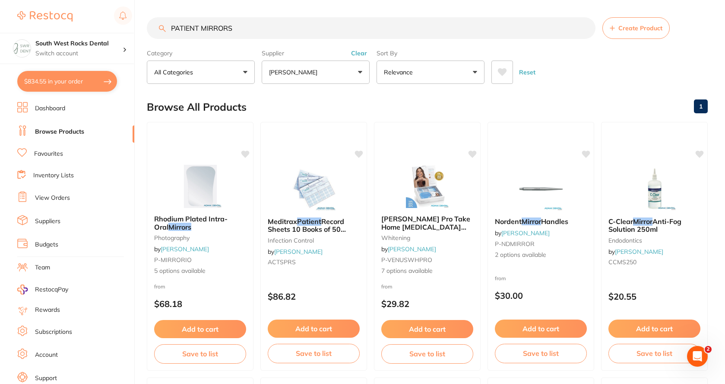
type input "PATIENT MIRRORS"
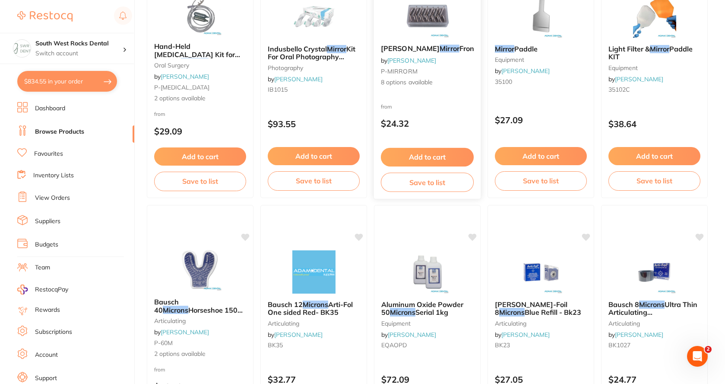
scroll to position [664, 0]
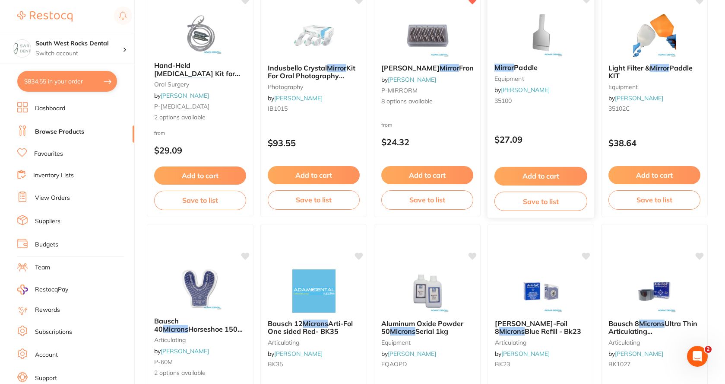
click at [528, 70] on span "Paddle" at bounding box center [526, 67] width 24 height 9
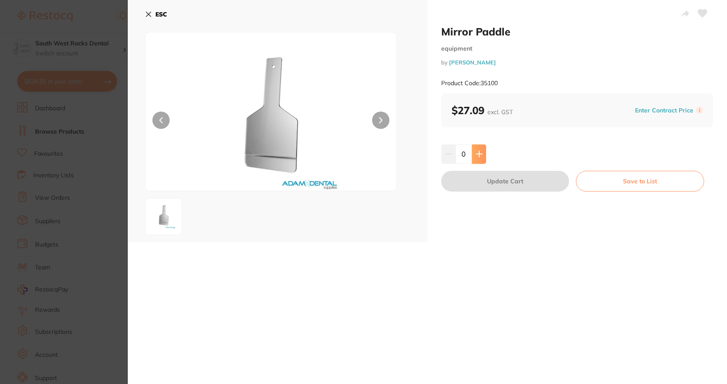
click at [479, 151] on icon at bounding box center [479, 153] width 7 height 7
type input "1"
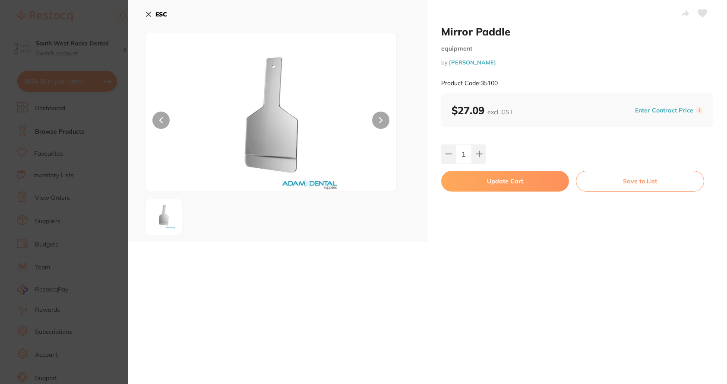
click at [621, 179] on button "Save to List" at bounding box center [640, 181] width 128 height 21
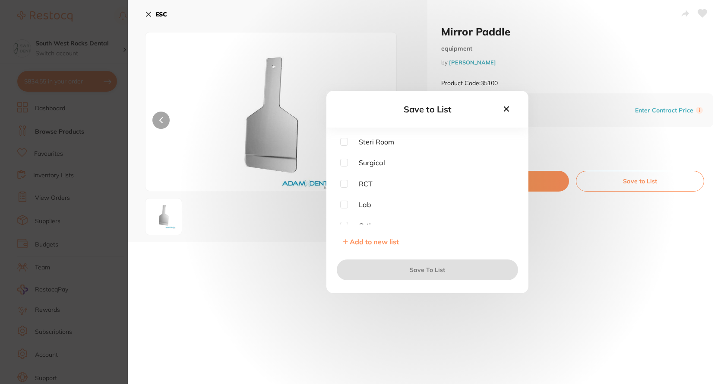
click at [346, 142] on input "checkbox" at bounding box center [344, 142] width 8 height 8
checkbox input "true"
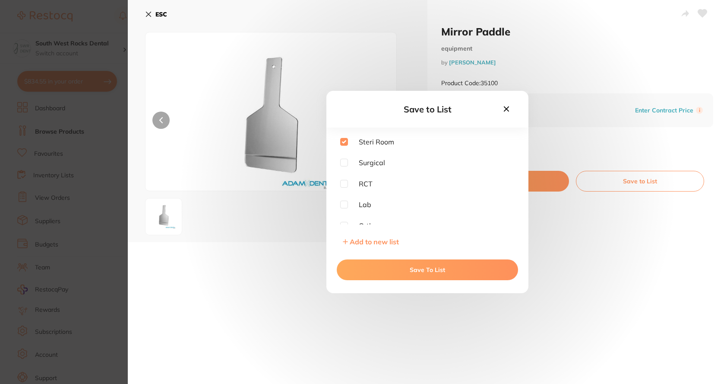
click at [477, 267] on button "Save To List" at bounding box center [427, 269] width 181 height 21
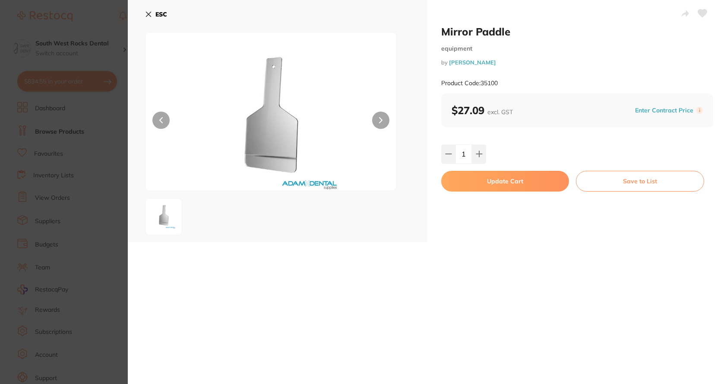
click at [527, 181] on button "Update Cart" at bounding box center [505, 181] width 128 height 21
checkbox input "false"
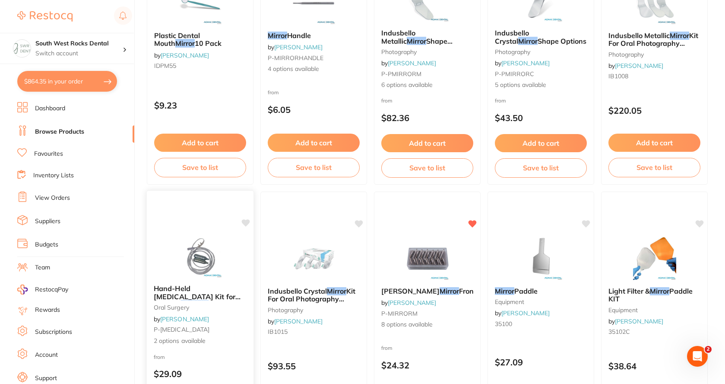
scroll to position [361, 0]
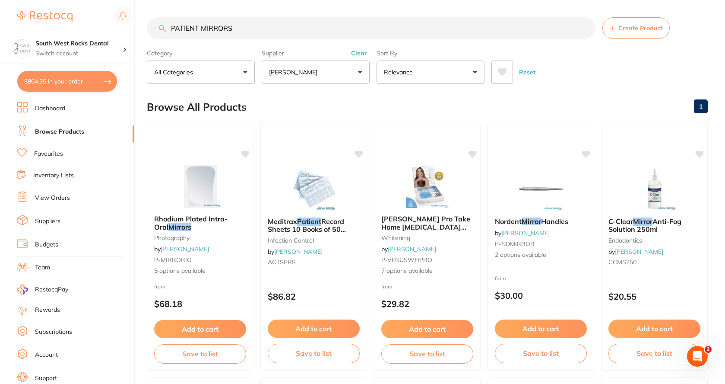
drag, startPoint x: 248, startPoint y: 25, endPoint x: 240, endPoint y: 27, distance: 7.9
click at [240, 27] on input "PATIENT MIRRORS" at bounding box center [371, 28] width 449 height 22
drag, startPoint x: 241, startPoint y: 32, endPoint x: 161, endPoint y: 24, distance: 80.3
click at [161, 24] on input "PATIENT MIRRORS" at bounding box center [371, 28] width 449 height 22
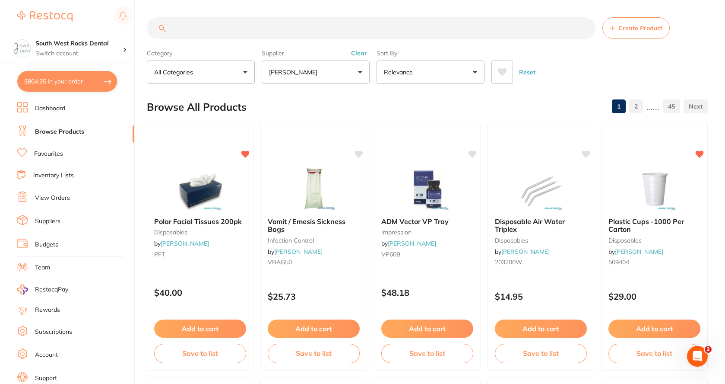
click at [362, 74] on button "[PERSON_NAME]" at bounding box center [316, 71] width 108 height 23
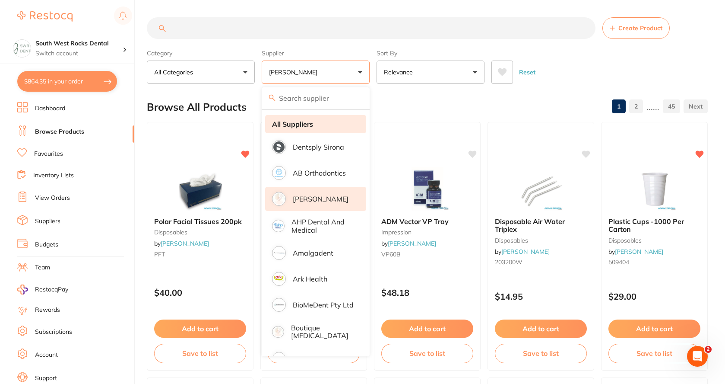
click at [312, 125] on strong "All Suppliers" at bounding box center [292, 124] width 41 height 8
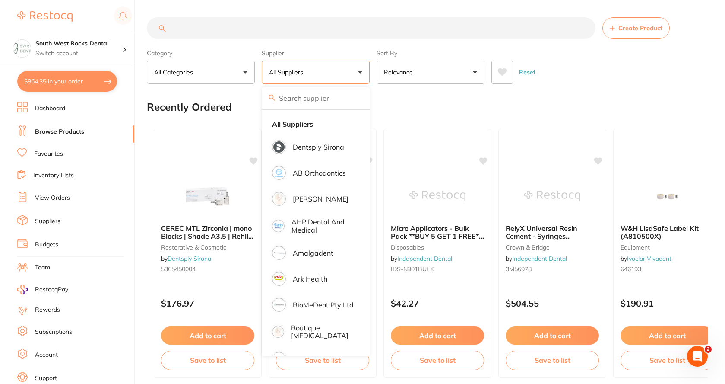
click at [234, 29] on input "search" at bounding box center [371, 28] width 449 height 22
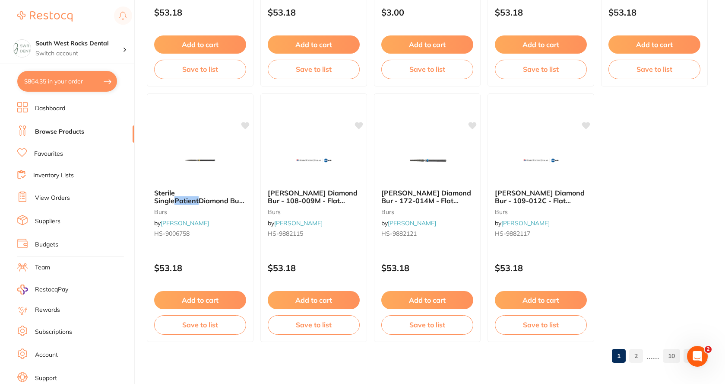
scroll to position [2584, 0]
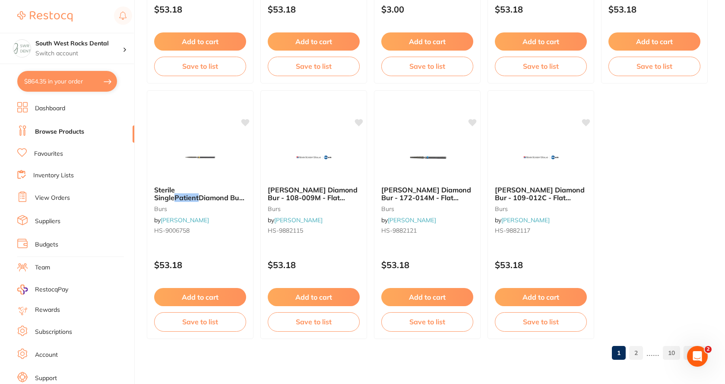
type input "patient mirror"
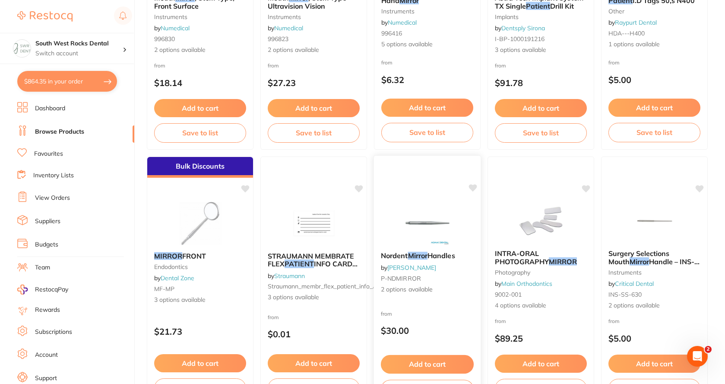
scroll to position [727, 0]
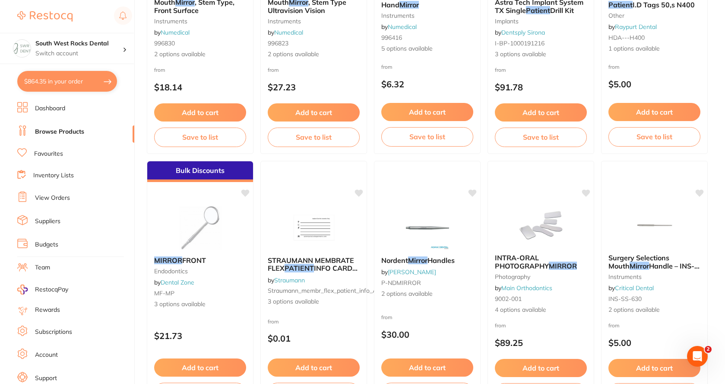
click at [64, 195] on link "View Orders" at bounding box center [52, 197] width 35 height 9
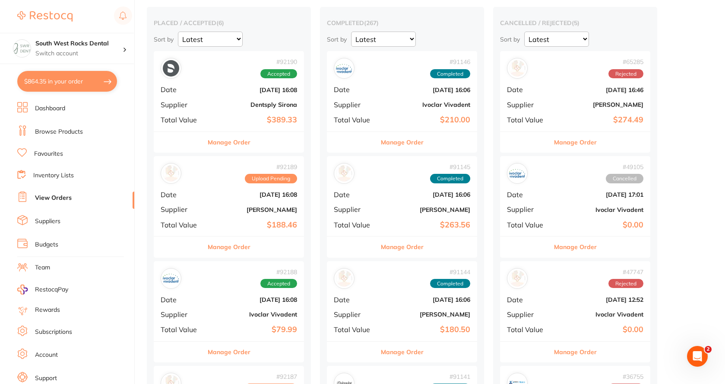
scroll to position [86, 0]
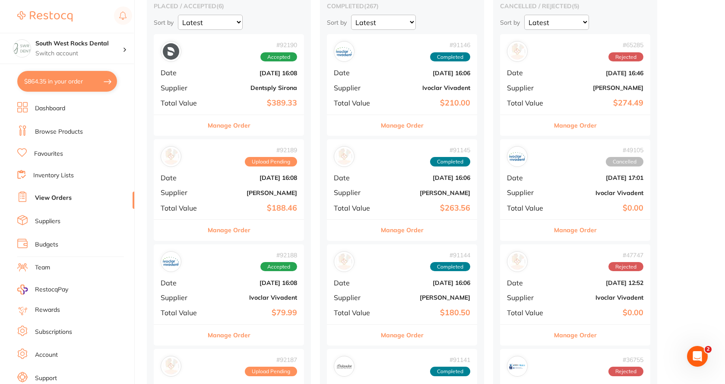
click at [244, 281] on b "Sept 1 2025, 16:08" at bounding box center [254, 282] width 86 height 7
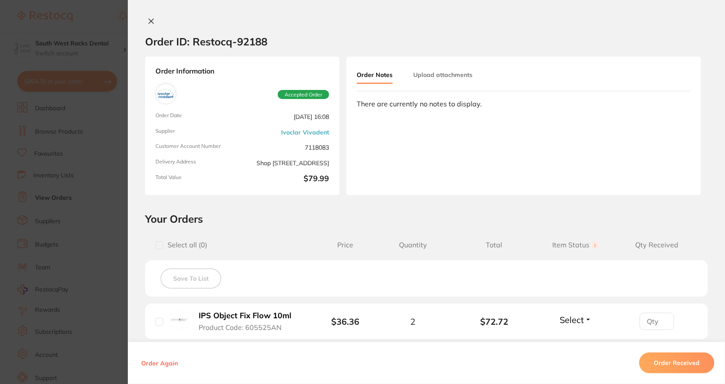
click at [152, 22] on icon at bounding box center [151, 21] width 7 height 7
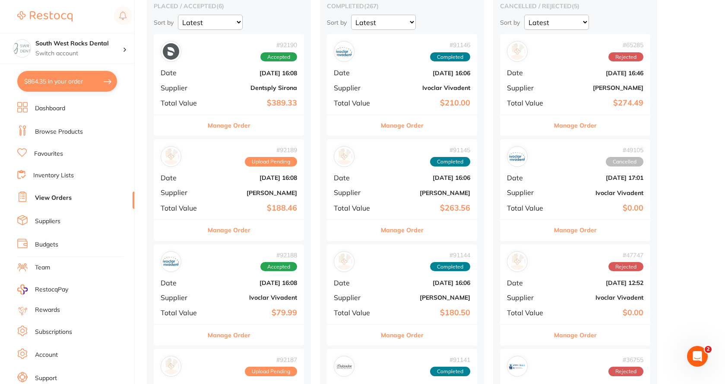
click at [50, 82] on button "$864.35 in your order" at bounding box center [67, 81] width 100 height 21
checkbox input "true"
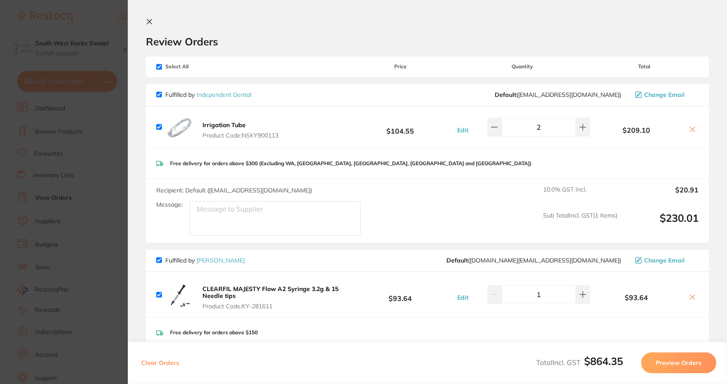
click at [159, 67] on input "checkbox" at bounding box center [159, 67] width 6 height 6
checkbox input "false"
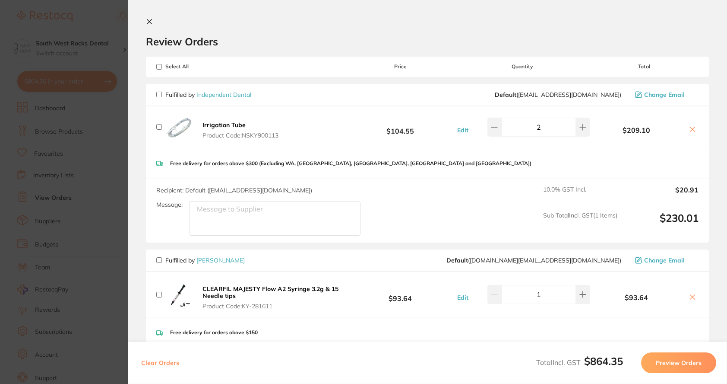
checkbox input "false"
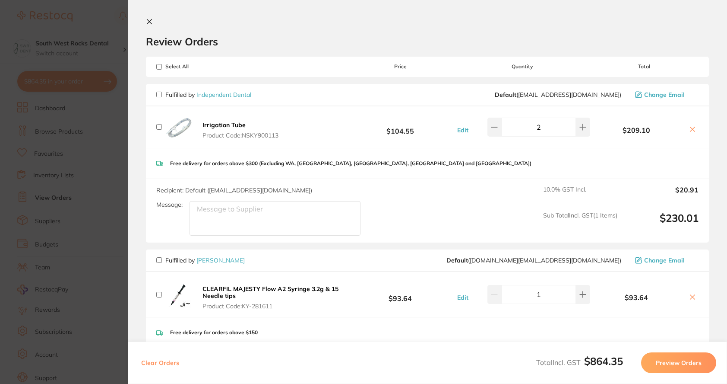
checkbox input "false"
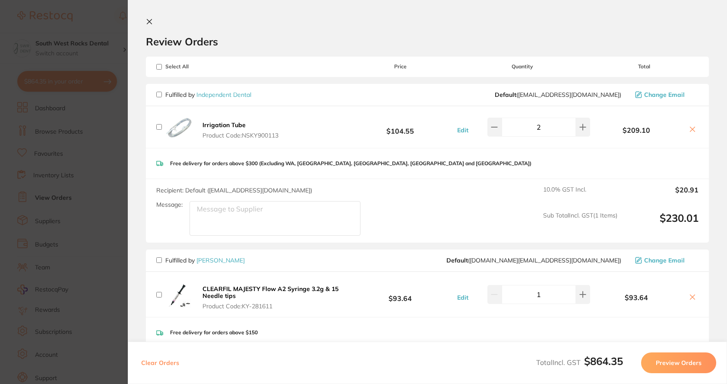
checkbox input "false"
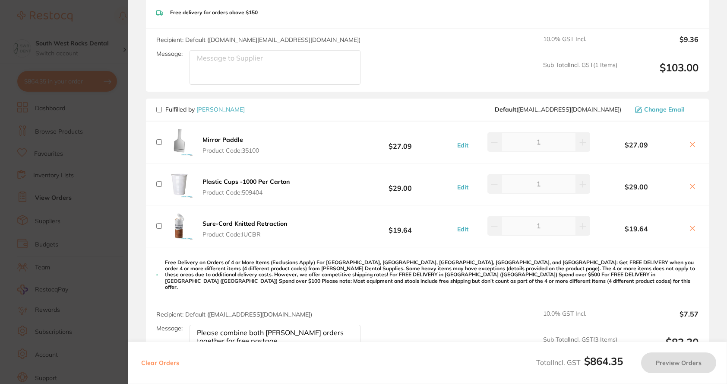
scroll to position [346, 0]
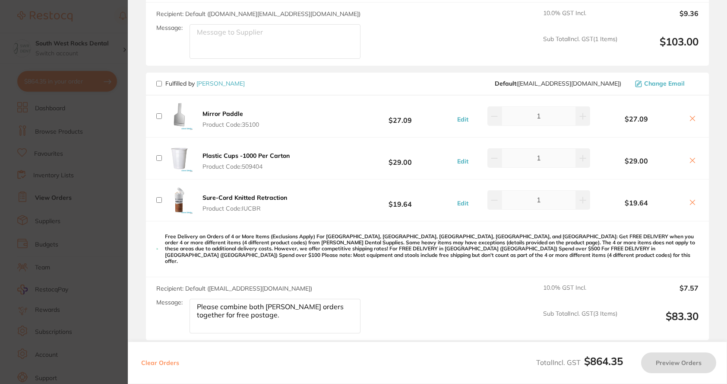
click at [159, 83] on input "checkbox" at bounding box center [159, 84] width 6 height 6
checkbox input "true"
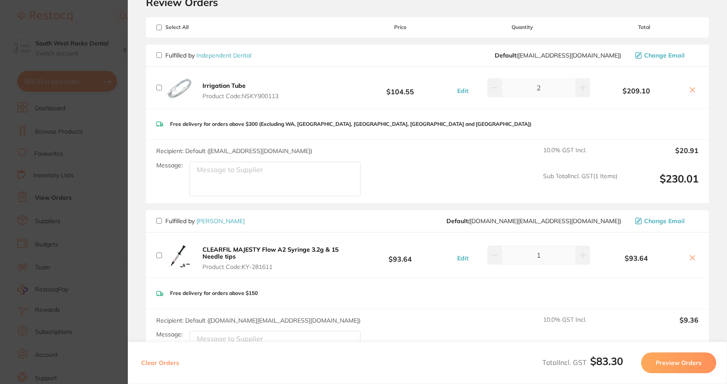
scroll to position [0, 0]
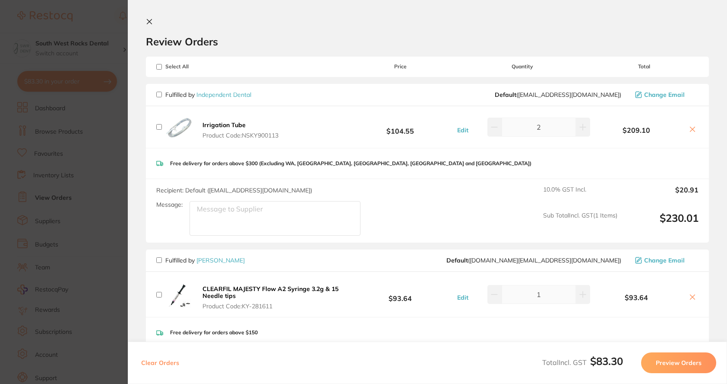
click at [150, 22] on icon at bounding box center [149, 21] width 5 height 5
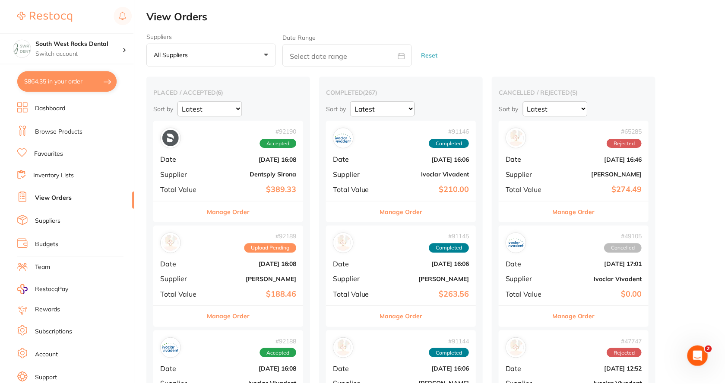
scroll to position [86, 0]
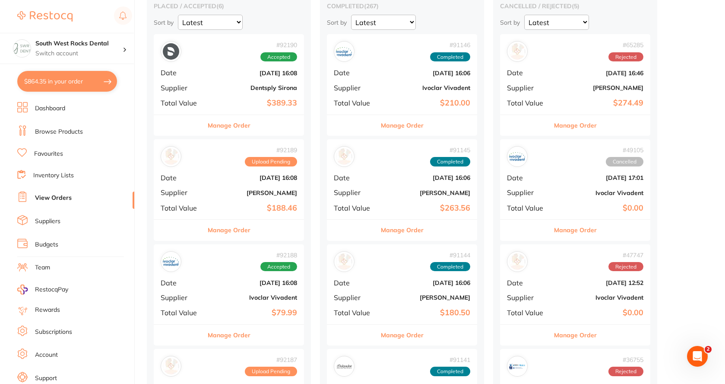
click at [57, 130] on link "Browse Products" at bounding box center [59, 131] width 48 height 9
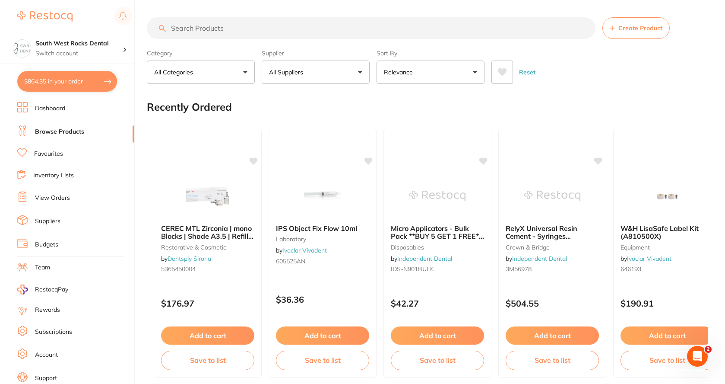
click at [238, 29] on input "search" at bounding box center [371, 28] width 449 height 22
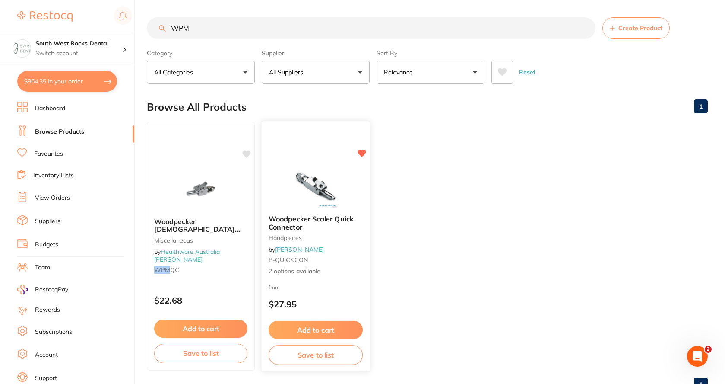
type input "WPM"
click at [327, 330] on button "Add to cart" at bounding box center [316, 329] width 94 height 19
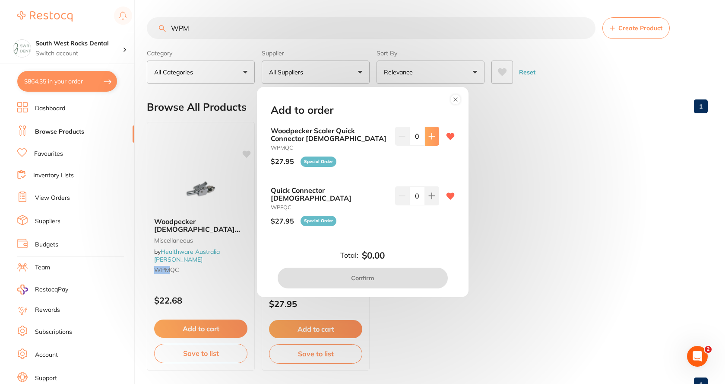
click at [430, 139] on icon at bounding box center [432, 136] width 6 height 6
type input "1"
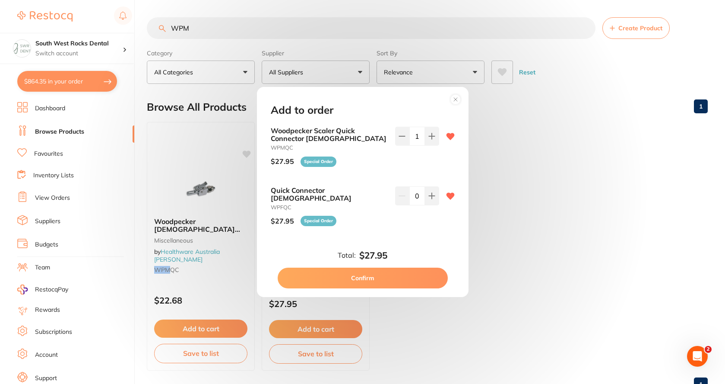
click at [368, 275] on button "Confirm" at bounding box center [363, 277] width 170 height 21
checkbox input "false"
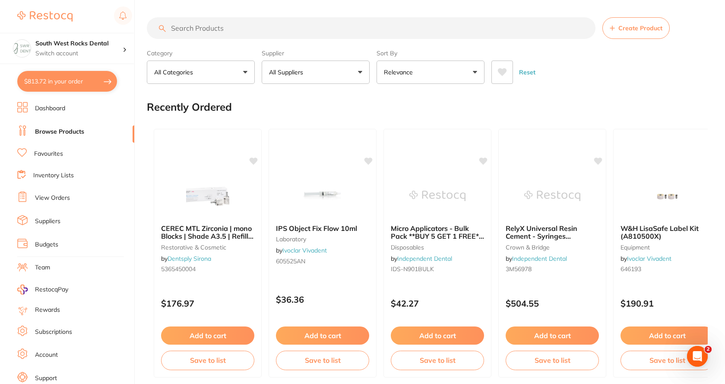
click at [63, 82] on button "$813.72 in your order" at bounding box center [67, 81] width 100 height 21
checkbox input "true"
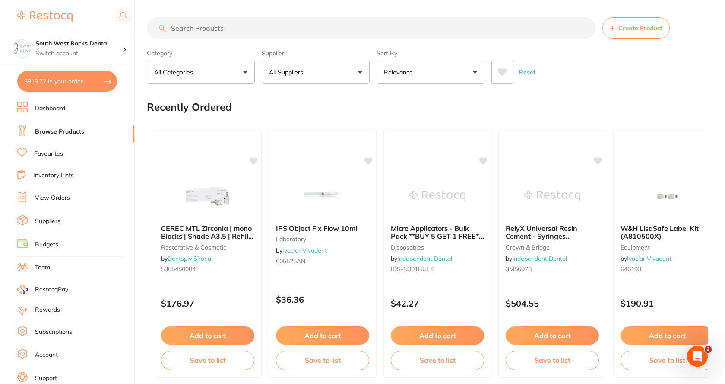
checkbox input "true"
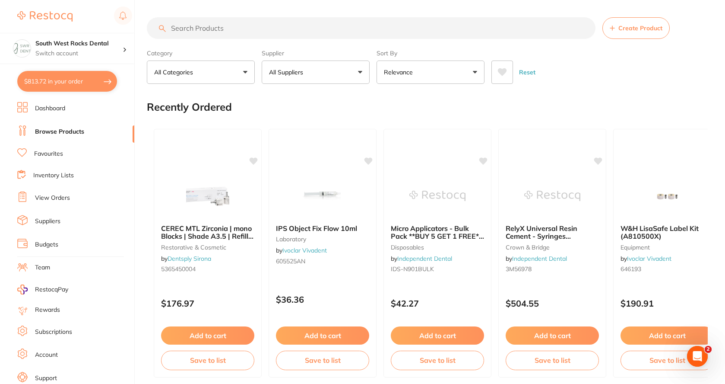
checkbox input "true"
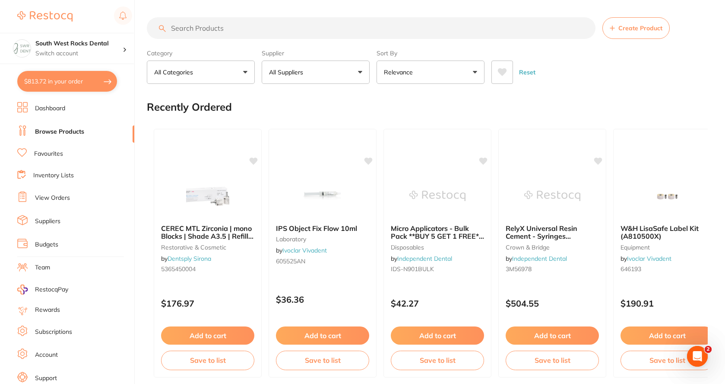
checkbox input "true"
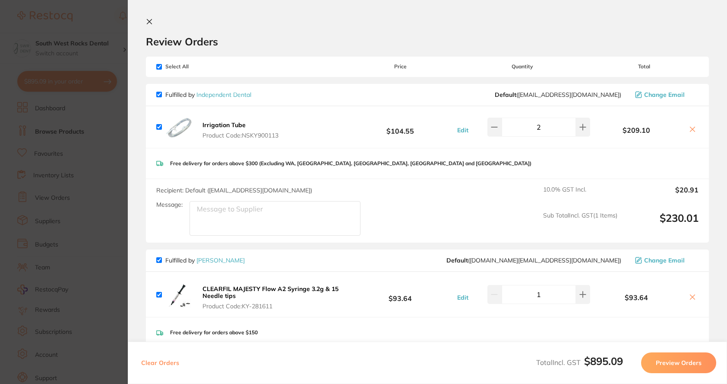
click at [160, 67] on input "checkbox" at bounding box center [159, 67] width 6 height 6
checkbox input "false"
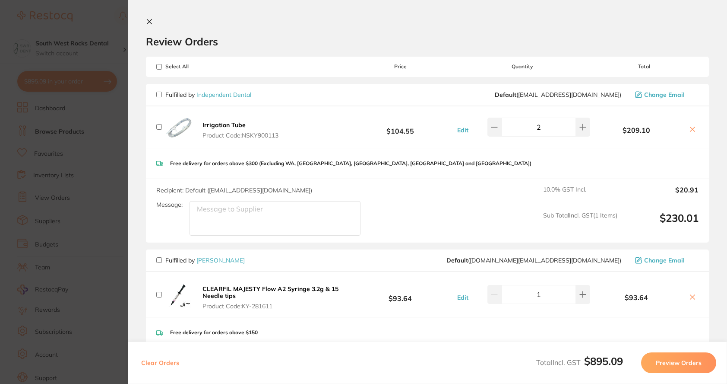
checkbox input "false"
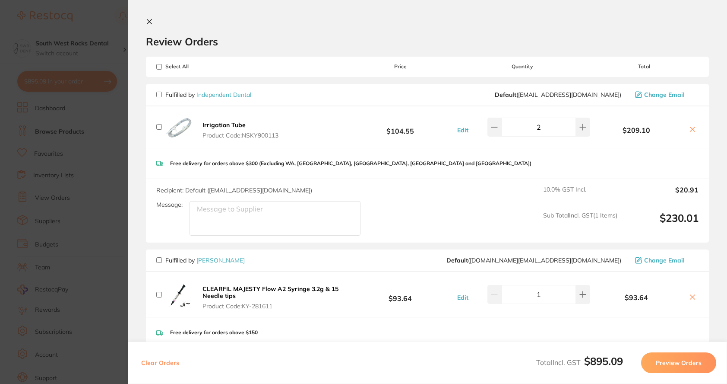
checkbox input "false"
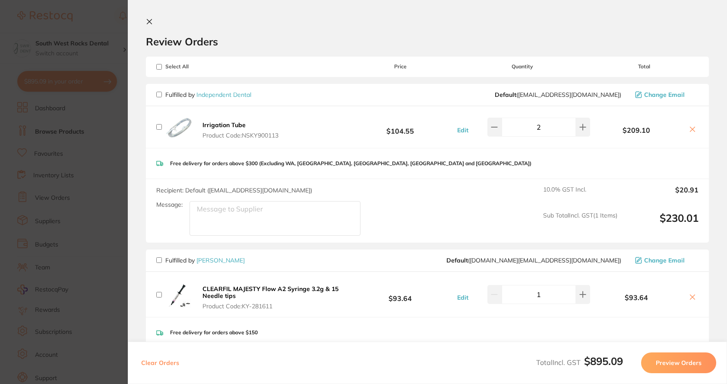
checkbox input "false"
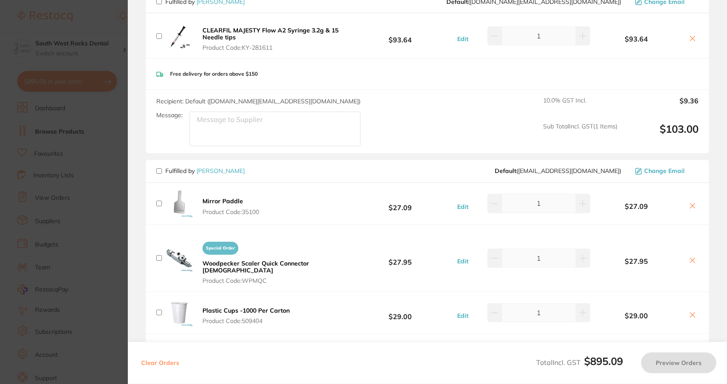
scroll to position [259, 0]
click at [159, 170] on input "checkbox" at bounding box center [159, 170] width 6 height 6
checkbox input "true"
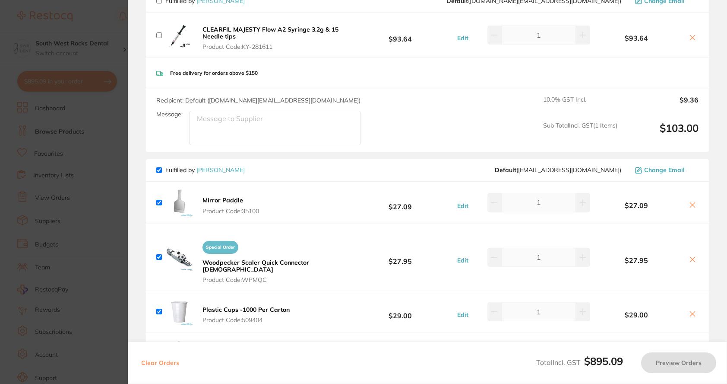
checkbox input "true"
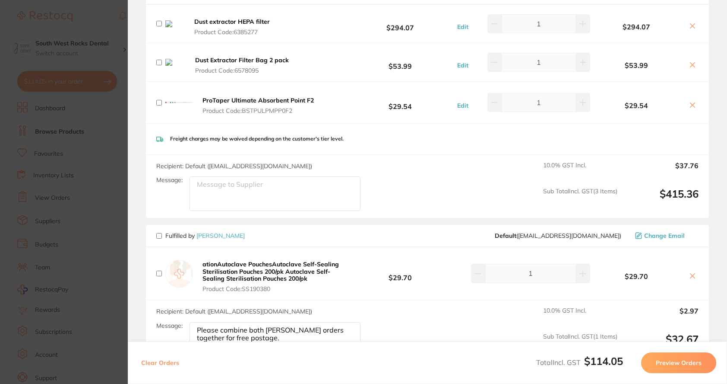
scroll to position [821, 0]
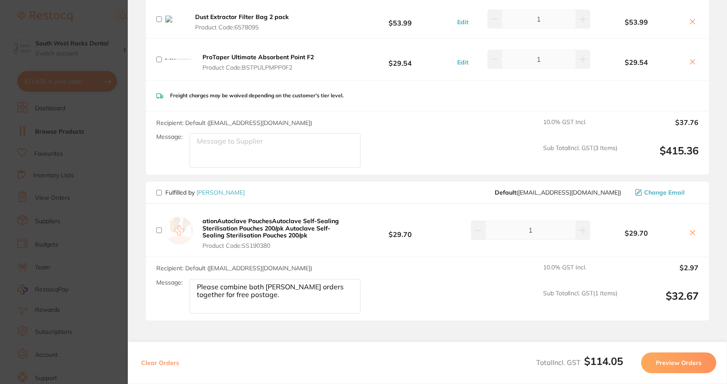
click at [160, 190] on input "checkbox" at bounding box center [159, 193] width 6 height 6
checkbox input "true"
click at [682, 362] on button "Preview Orders" at bounding box center [678, 362] width 75 height 21
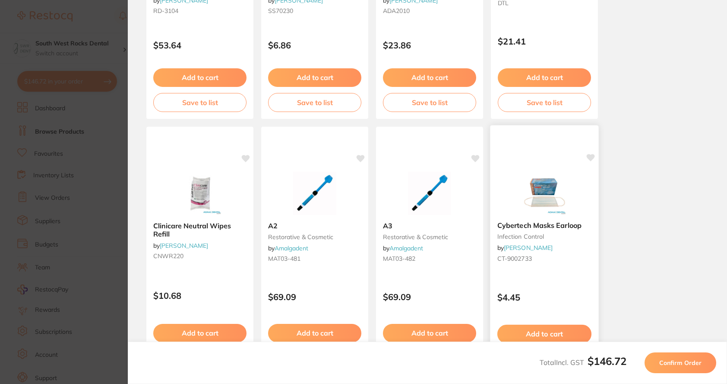
scroll to position [216, 0]
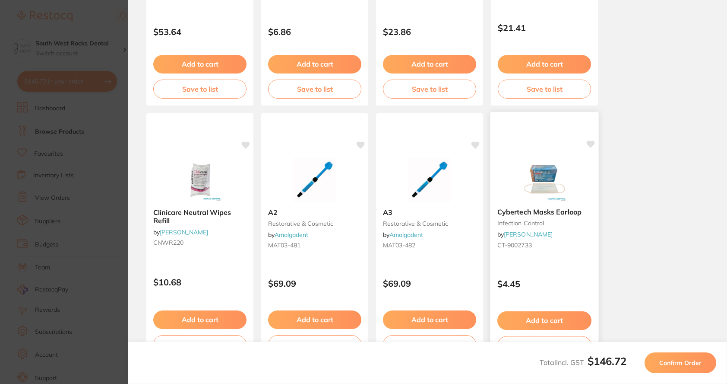
click at [550, 322] on button "Add to cart" at bounding box center [545, 320] width 94 height 19
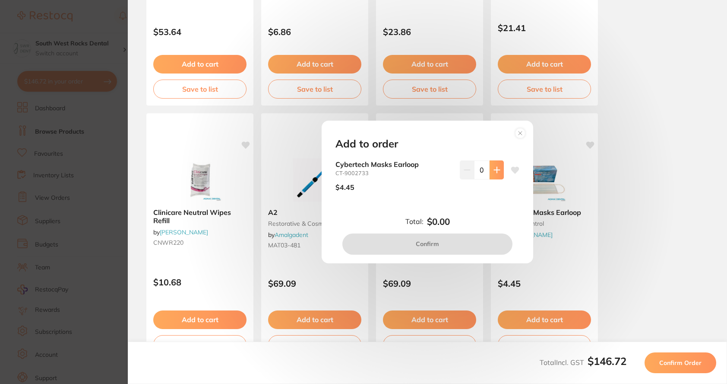
scroll to position [0, 0]
click at [490, 171] on button at bounding box center [497, 169] width 14 height 19
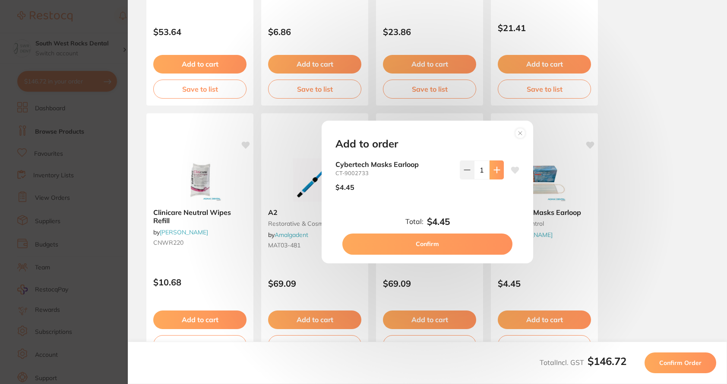
click at [490, 171] on button at bounding box center [497, 169] width 14 height 19
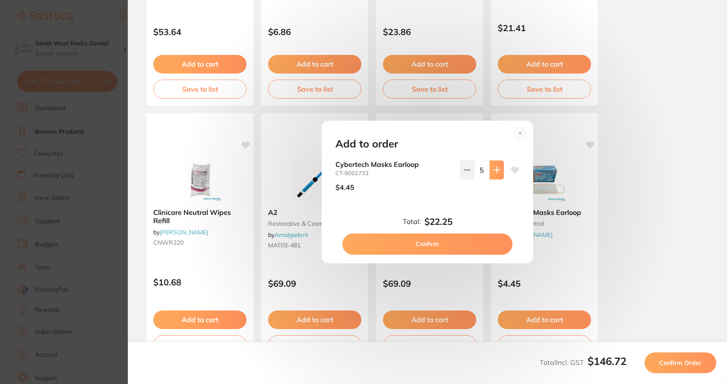
type input "6"
click at [458, 241] on button "Confirm" at bounding box center [427, 243] width 170 height 21
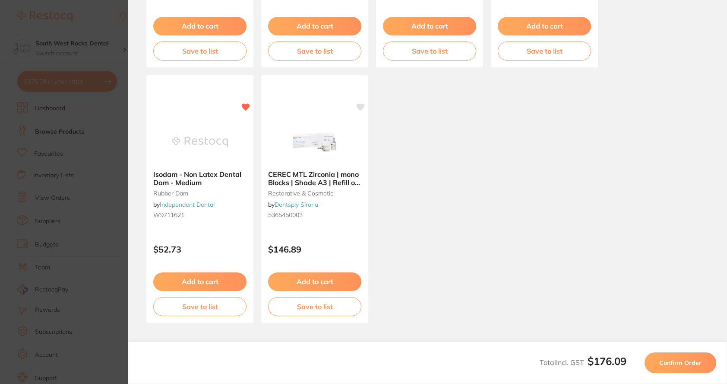
scroll to position [510, 0]
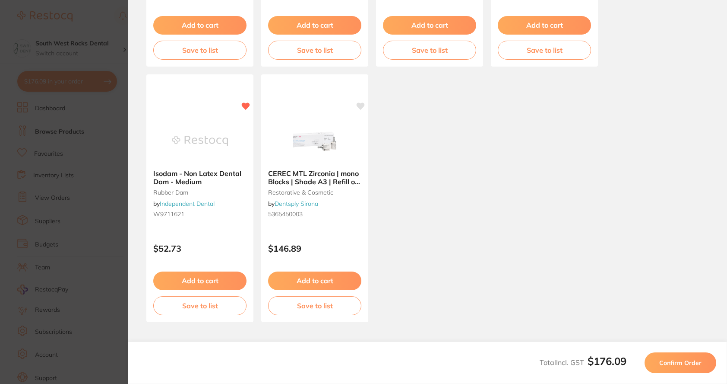
click at [678, 361] on span "Confirm Order" at bounding box center [680, 362] width 42 height 8
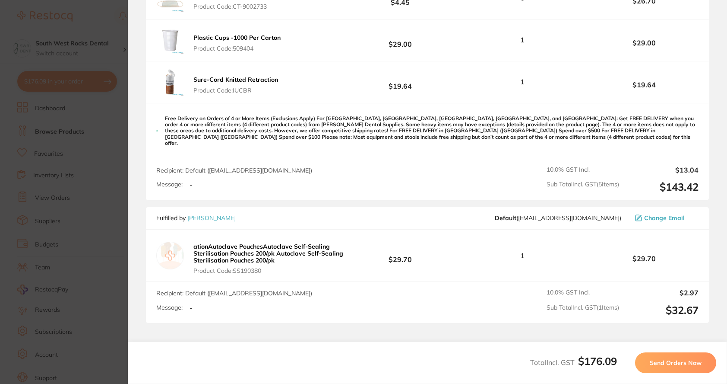
scroll to position [346, 0]
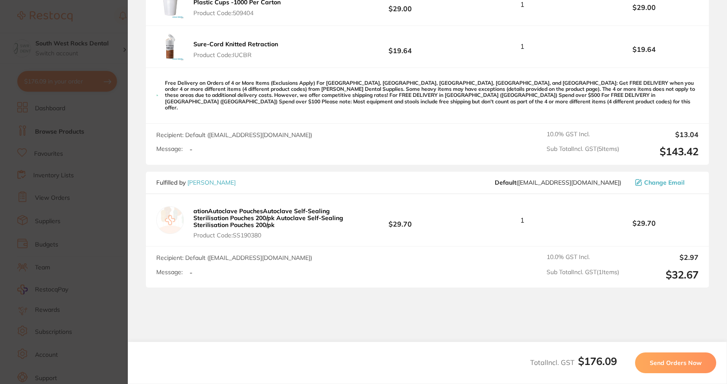
click at [670, 359] on span "Send Orders Now" at bounding box center [676, 362] width 52 height 8
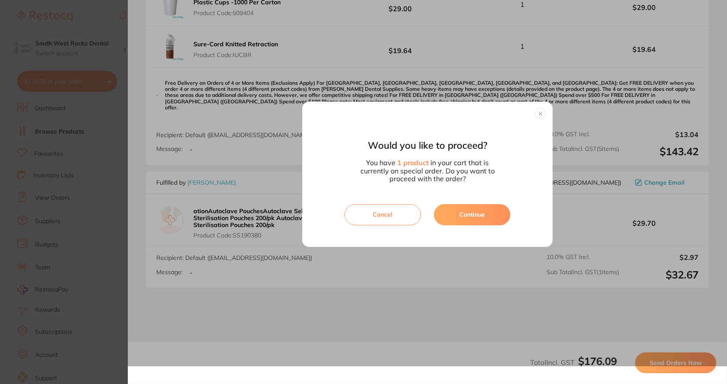
click at [481, 212] on button "Continue" at bounding box center [472, 214] width 76 height 21
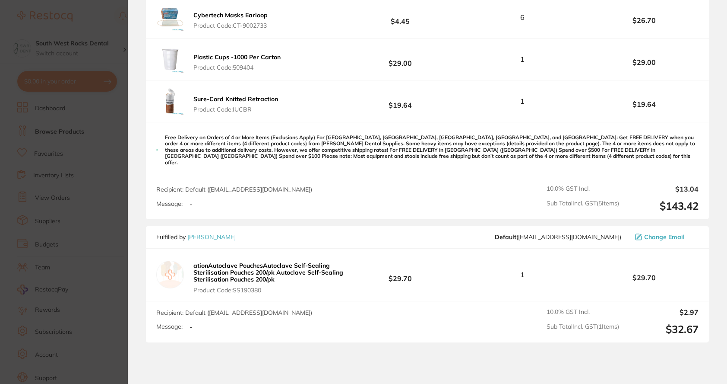
scroll to position [518, 0]
